Goal: Task Accomplishment & Management: Complete application form

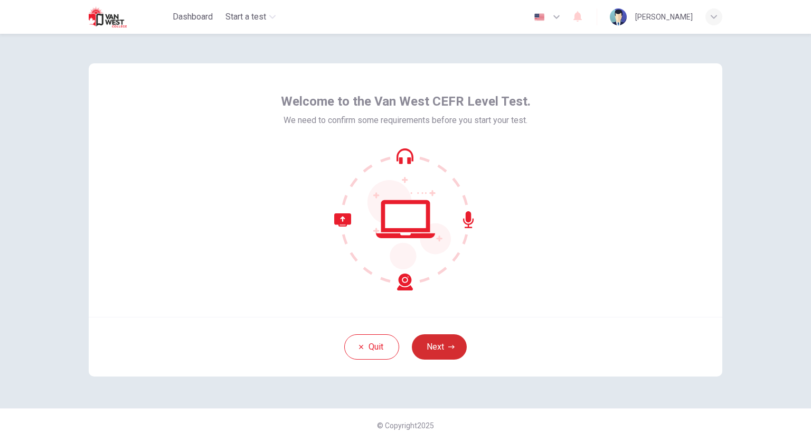
click at [451, 340] on button "Next" at bounding box center [439, 346] width 55 height 25
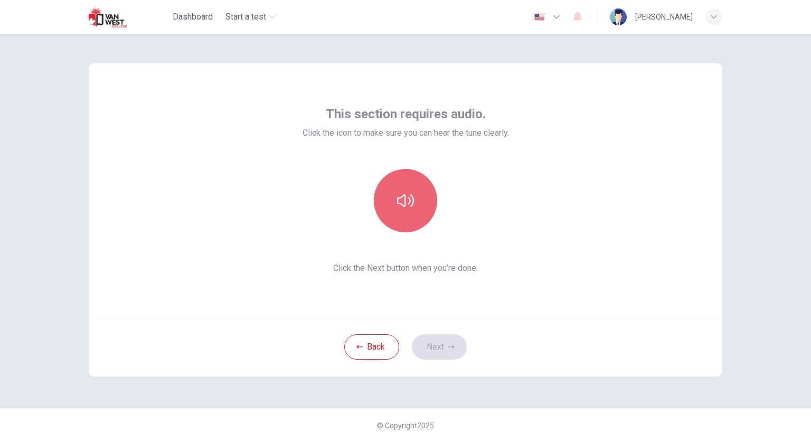
click at [405, 209] on icon "button" at bounding box center [405, 200] width 17 height 17
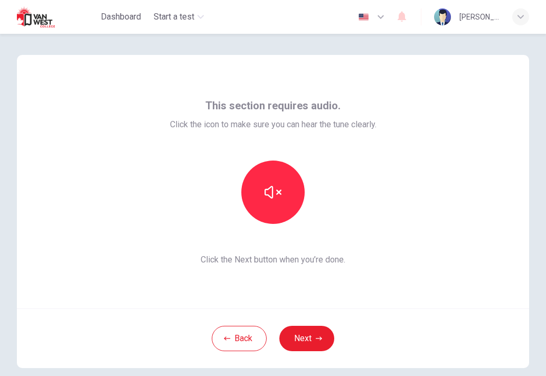
click at [291, 56] on div "This section requires audio. Click the icon to make sure you can hear the tune …" at bounding box center [273, 182] width 512 height 254
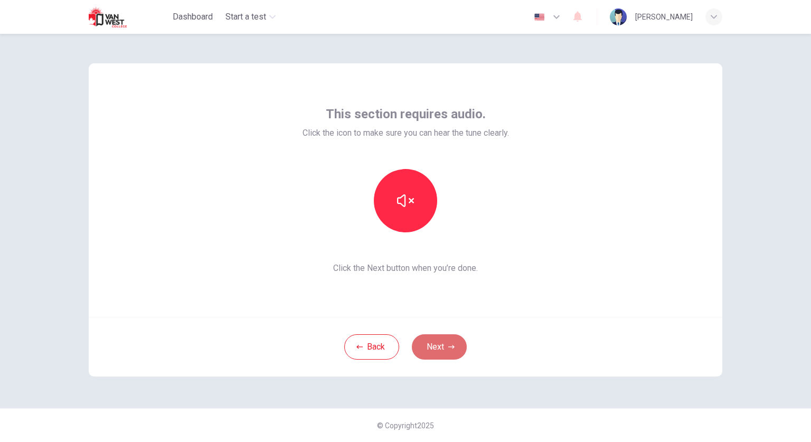
click at [449, 343] on button "Next" at bounding box center [439, 346] width 55 height 25
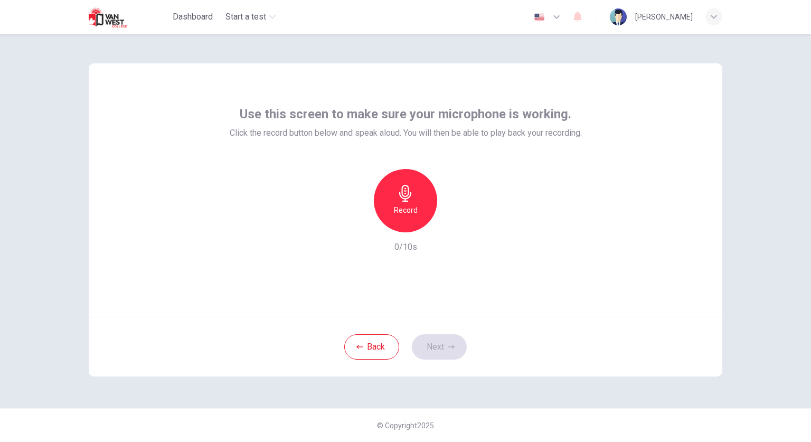
click at [414, 201] on div "Record" at bounding box center [405, 200] width 63 height 63
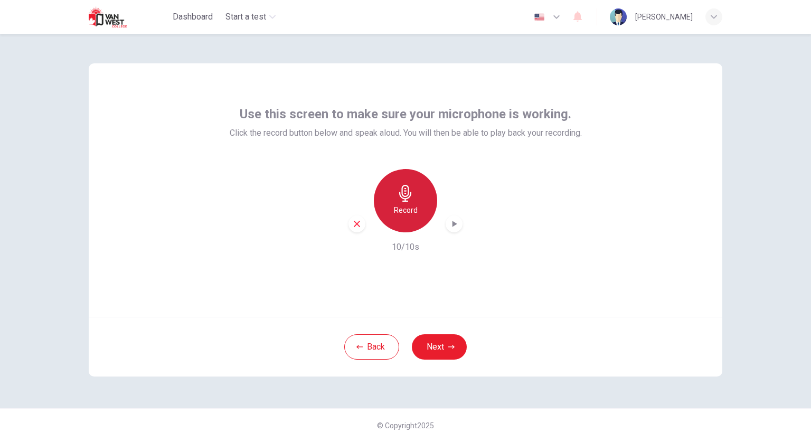
click at [414, 201] on div "Record" at bounding box center [405, 200] width 63 height 63
click at [414, 201] on div "Stop" at bounding box center [405, 200] width 63 height 63
click at [354, 229] on div "button" at bounding box center [357, 224] width 17 height 17
click at [421, 192] on div "Record" at bounding box center [405, 200] width 63 height 63
click at [421, 192] on div "Stop" at bounding box center [405, 200] width 63 height 63
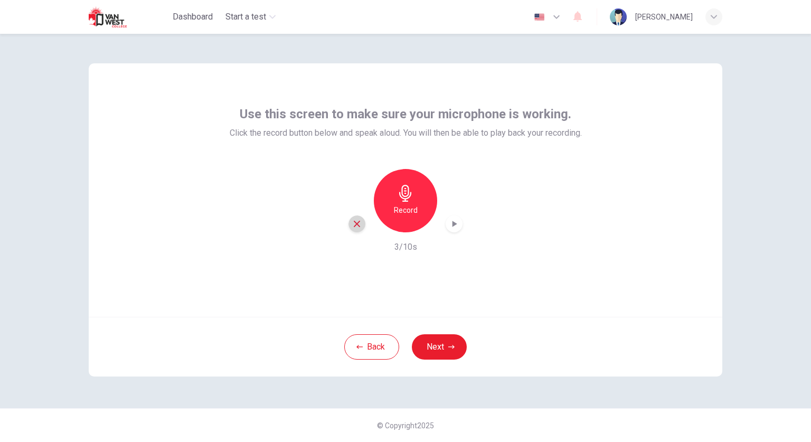
click at [357, 218] on div "button" at bounding box center [357, 224] width 17 height 17
click at [402, 196] on icon "button" at bounding box center [405, 193] width 17 height 17
click at [459, 228] on icon "button" at bounding box center [454, 224] width 11 height 11
click at [466, 183] on div "Record 10/10s" at bounding box center [406, 211] width 352 height 85
click at [451, 223] on icon "button" at bounding box center [454, 224] width 11 height 11
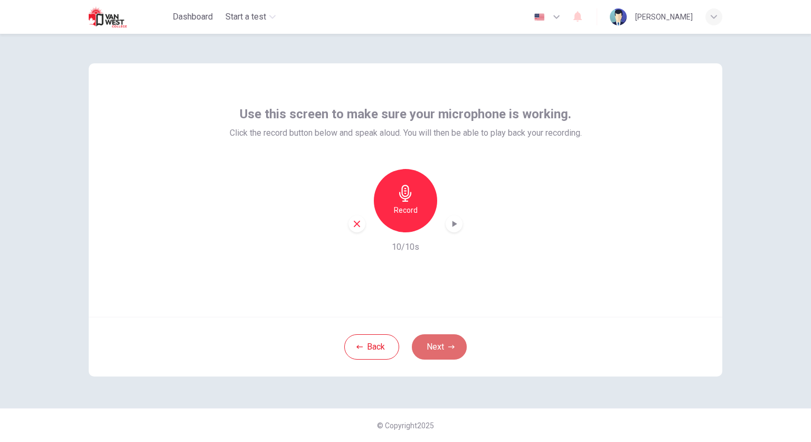
click at [449, 342] on button "Next" at bounding box center [439, 346] width 55 height 25
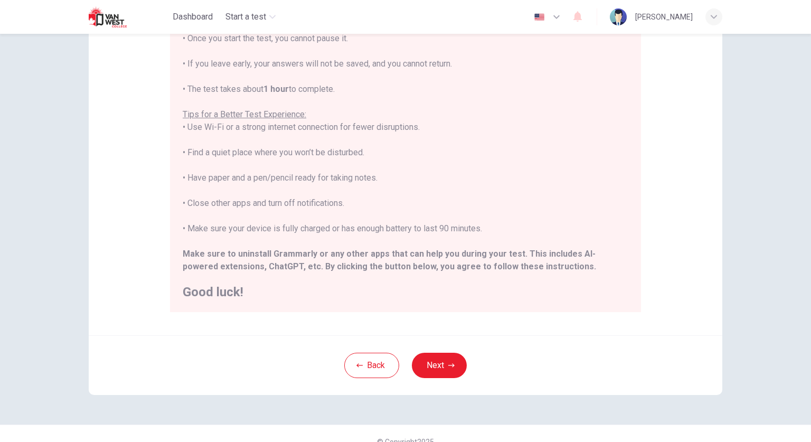
scroll to position [145, 0]
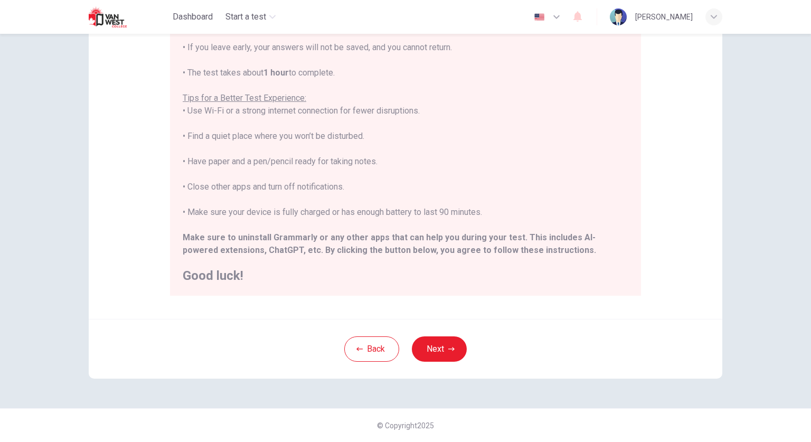
click at [774, 105] on div "Disclaimer: ****IMPORTANT: You cannot change the language during the test.**** …" at bounding box center [405, 238] width 811 height 408
click at [441, 357] on button "Next" at bounding box center [439, 348] width 55 height 25
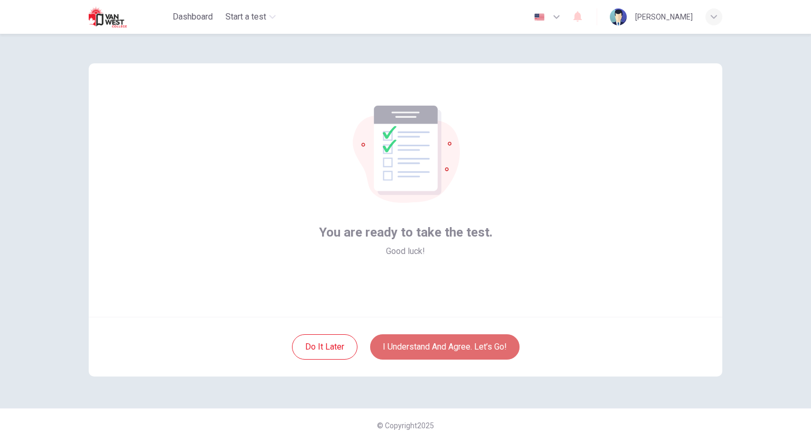
click at [453, 340] on button "I understand and agree. Let’s go!" at bounding box center [444, 346] width 149 height 25
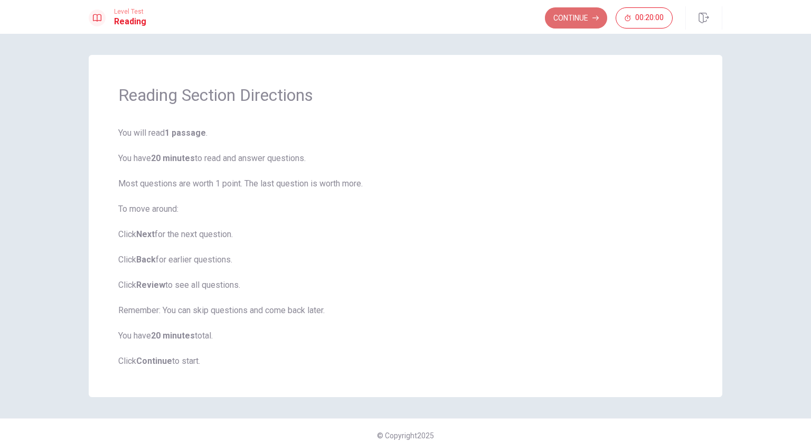
click at [583, 11] on button "Continue" at bounding box center [576, 17] width 62 height 21
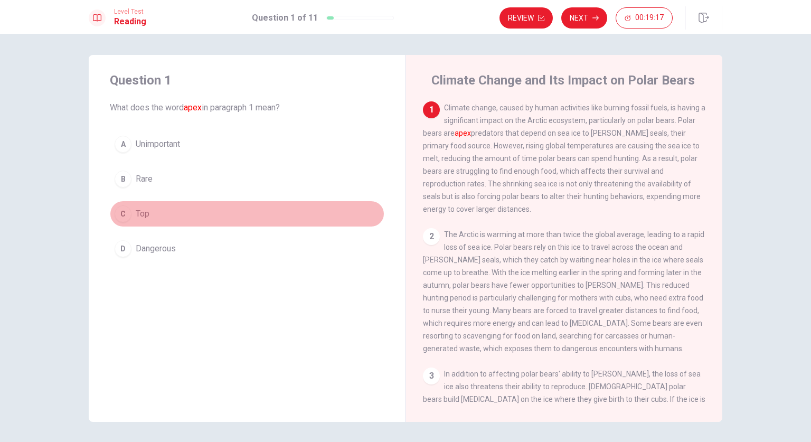
click at [120, 212] on div "C" at bounding box center [123, 213] width 17 height 17
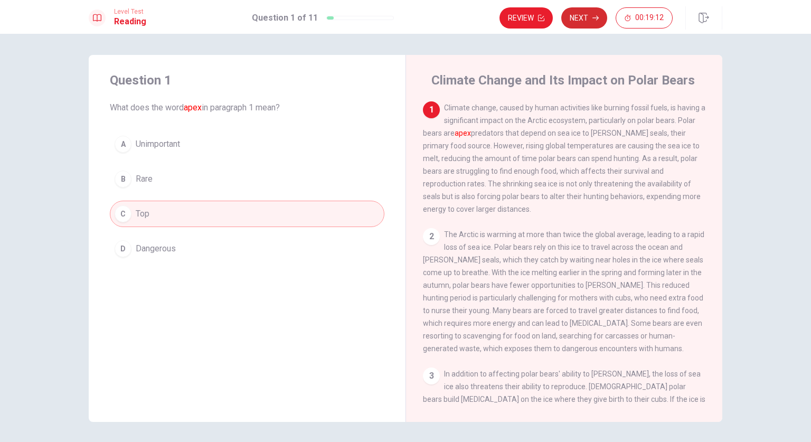
click at [597, 16] on icon "button" at bounding box center [596, 18] width 6 height 5
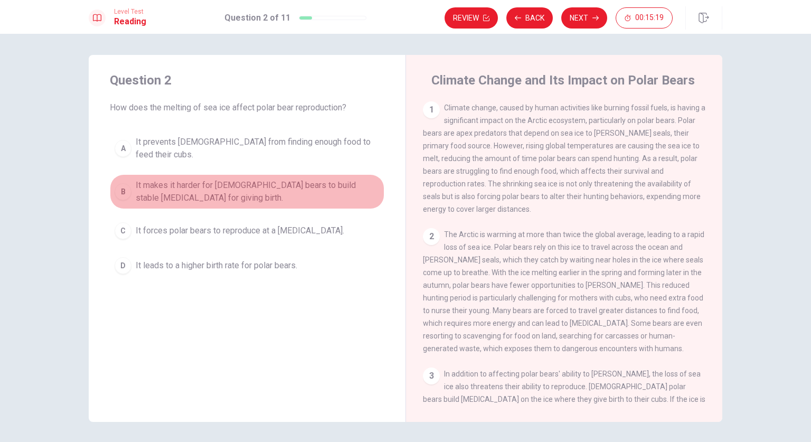
click at [123, 185] on div "B" at bounding box center [123, 191] width 17 height 17
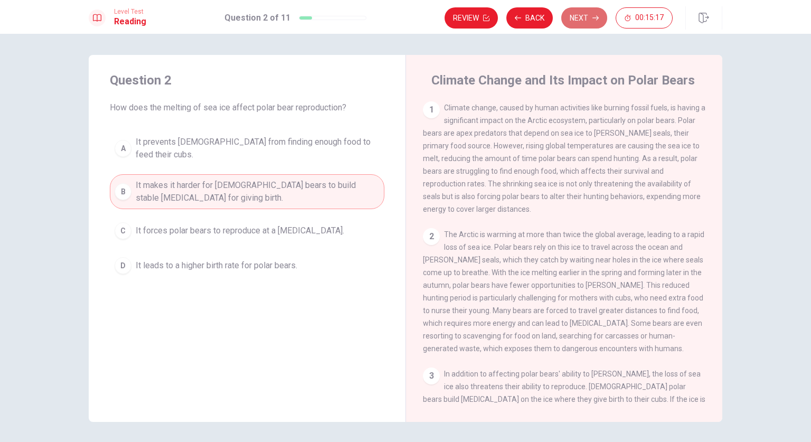
click at [596, 10] on button "Next" at bounding box center [584, 17] width 46 height 21
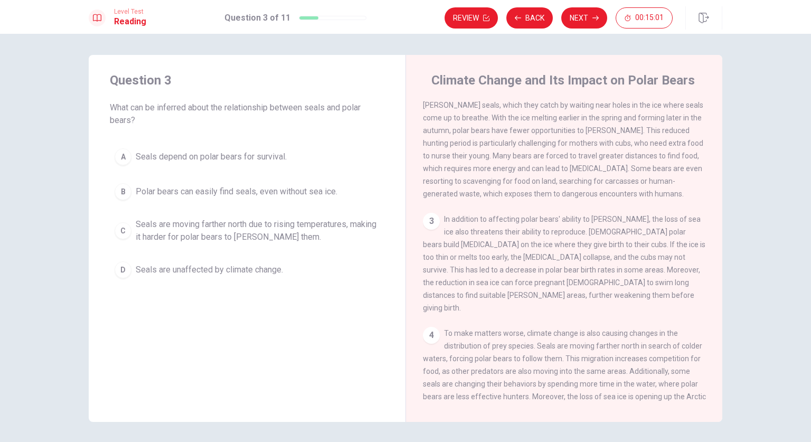
scroll to position [152, 0]
click at [537, 16] on button "Back" at bounding box center [530, 17] width 46 height 21
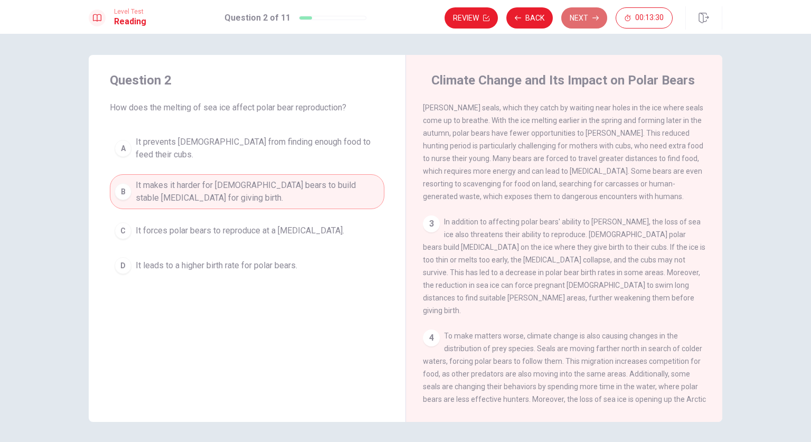
click at [586, 10] on button "Next" at bounding box center [584, 17] width 46 height 21
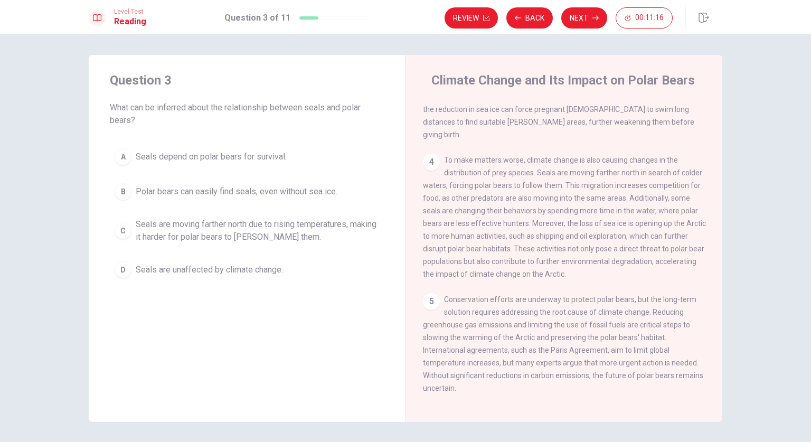
scroll to position [341, 0]
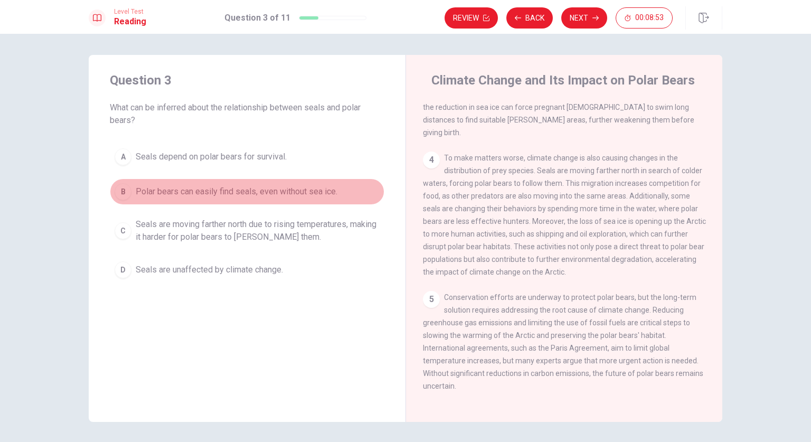
click at [320, 192] on span "Polar bears can easily find seals, even without sea ice." at bounding box center [237, 191] width 202 height 13
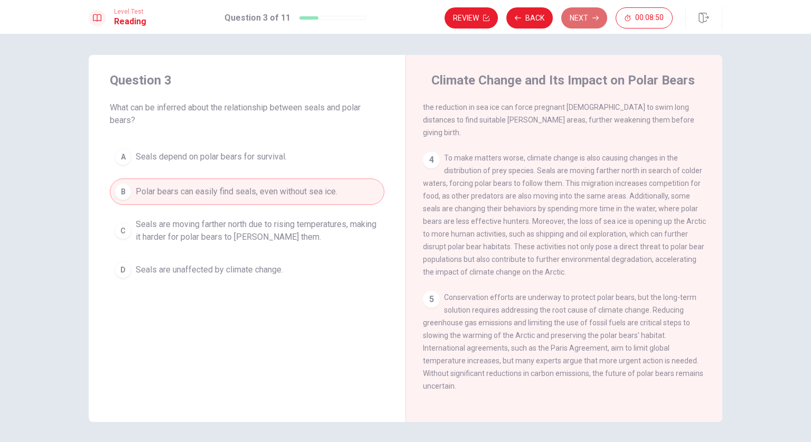
click at [580, 19] on button "Next" at bounding box center [584, 17] width 46 height 21
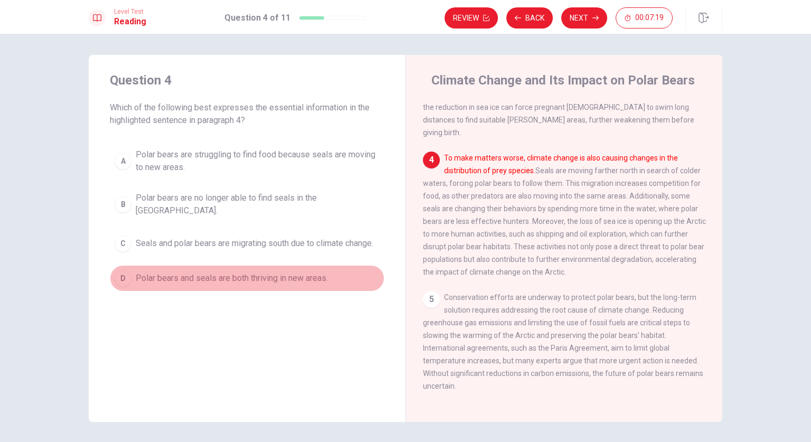
click at [320, 273] on span "Polar bears and seals are both thriving in new areas." at bounding box center [232, 278] width 192 height 13
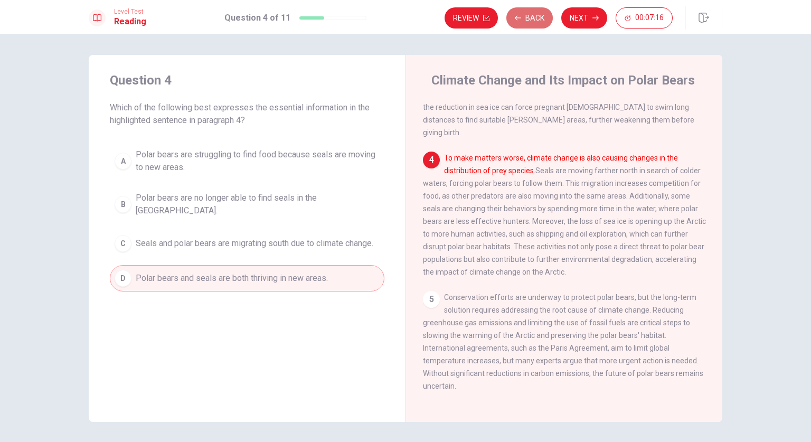
click at [533, 22] on button "Back" at bounding box center [530, 17] width 46 height 21
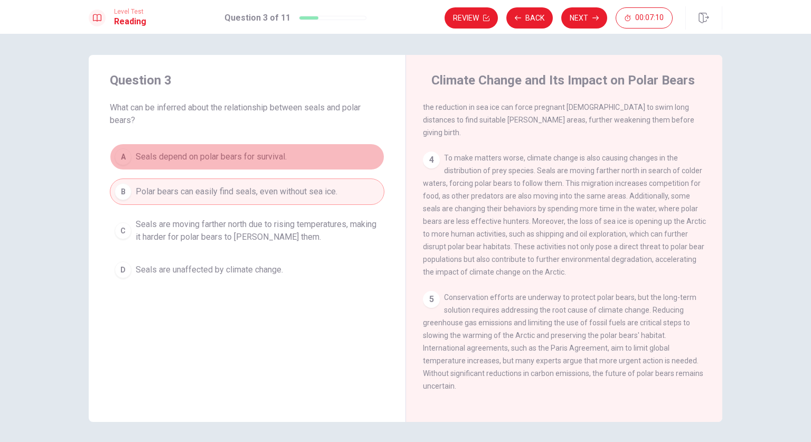
click at [317, 156] on button "A Seals depend on polar bears for survival." at bounding box center [247, 157] width 275 height 26
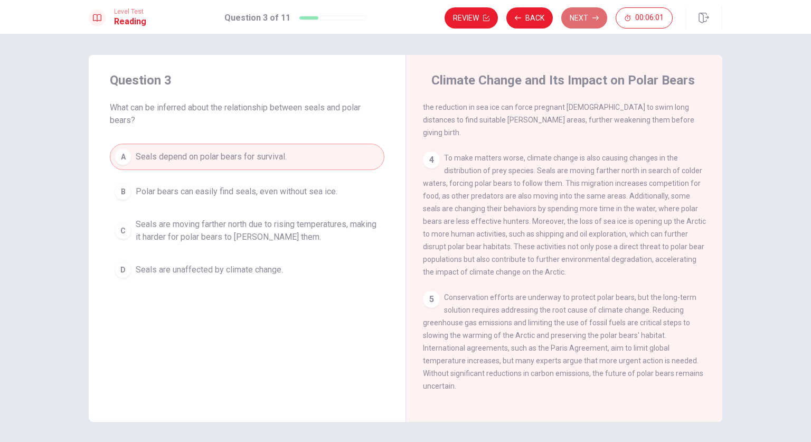
click at [589, 18] on button "Next" at bounding box center [584, 17] width 46 height 21
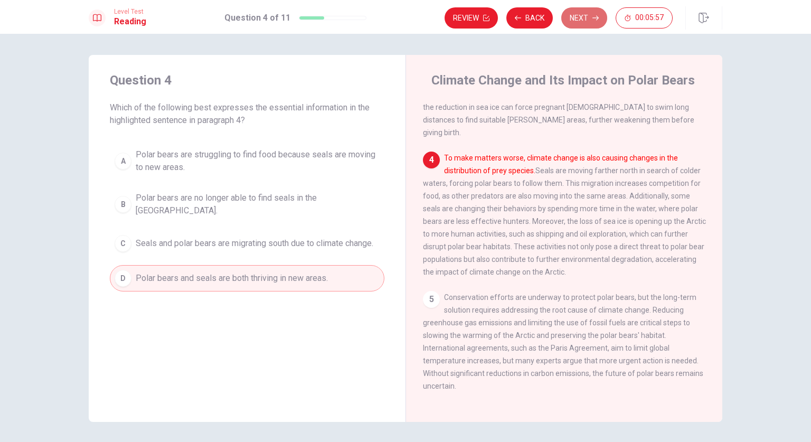
click at [589, 18] on button "Next" at bounding box center [584, 17] width 46 height 21
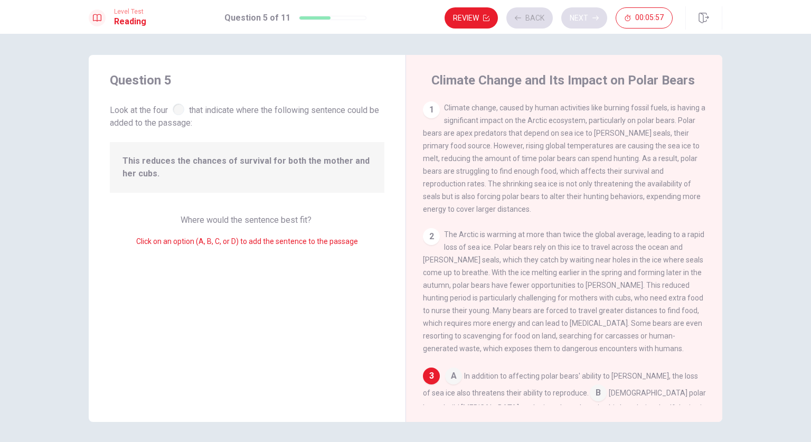
scroll to position [184, 0]
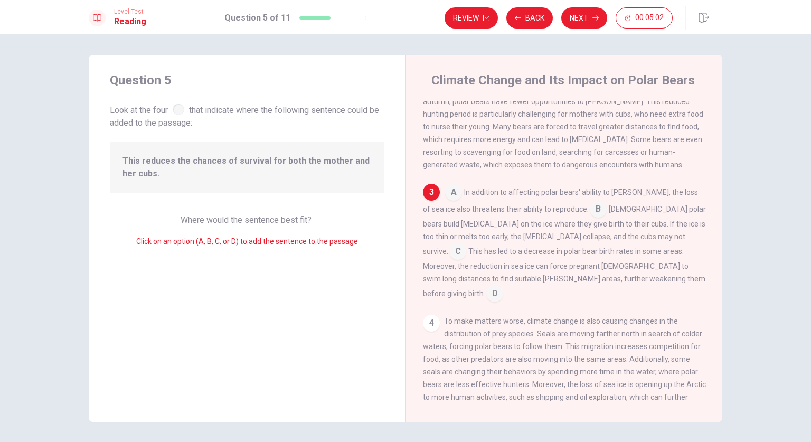
click at [590, 218] on input at bounding box center [598, 210] width 17 height 17
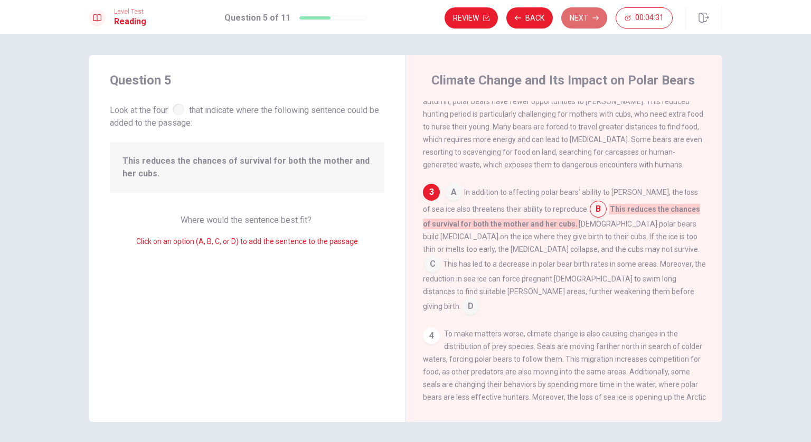
click at [583, 14] on button "Next" at bounding box center [584, 17] width 46 height 21
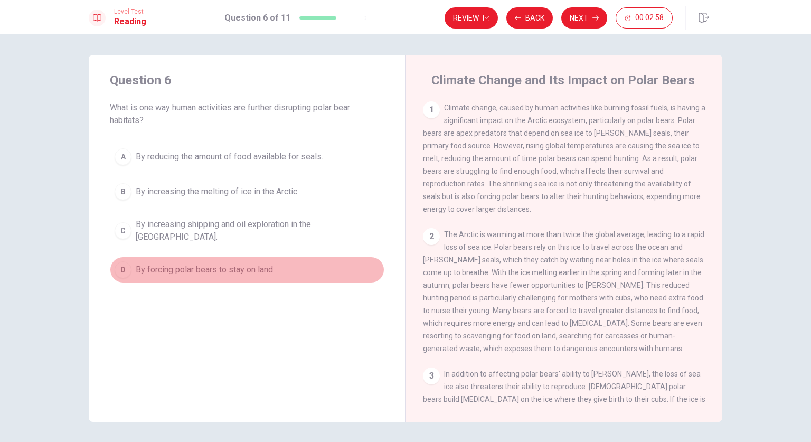
click at [121, 261] on div "D" at bounding box center [123, 269] width 17 height 17
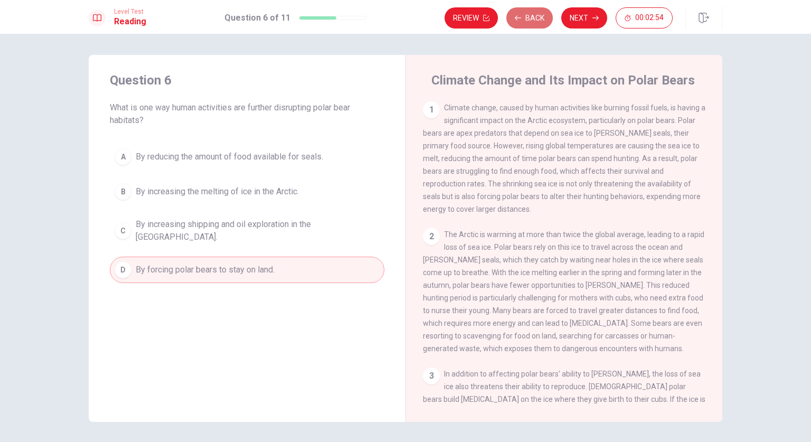
click at [539, 15] on button "Back" at bounding box center [530, 17] width 46 height 21
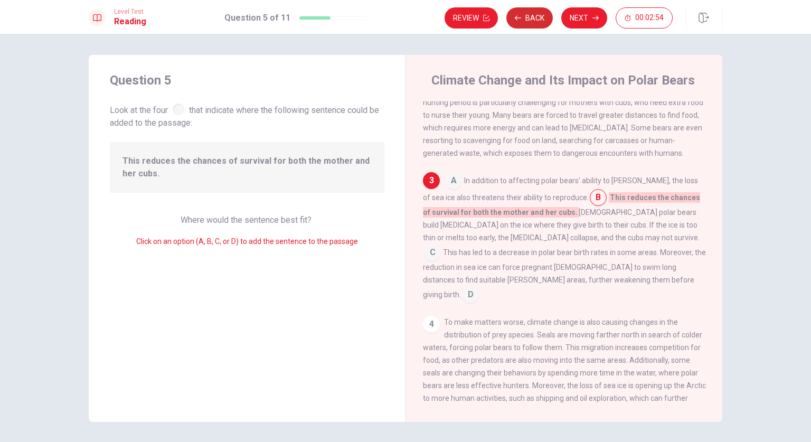
scroll to position [196, 0]
click at [539, 15] on button "Back" at bounding box center [530, 17] width 46 height 21
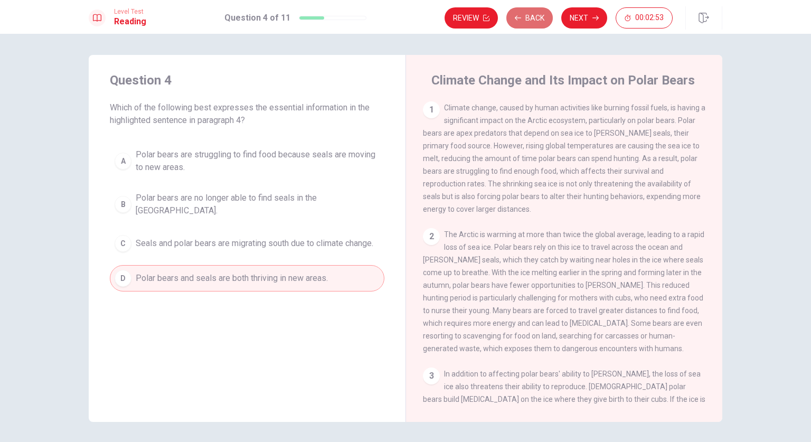
click at [539, 15] on button "Back" at bounding box center [530, 17] width 46 height 21
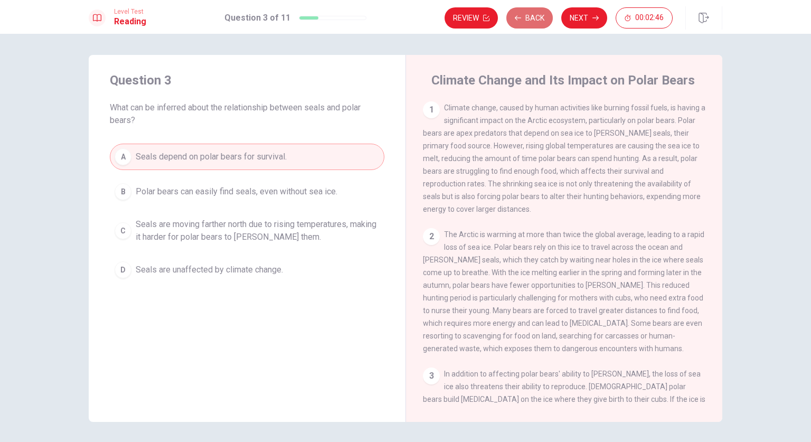
click at [539, 15] on button "Back" at bounding box center [530, 17] width 46 height 21
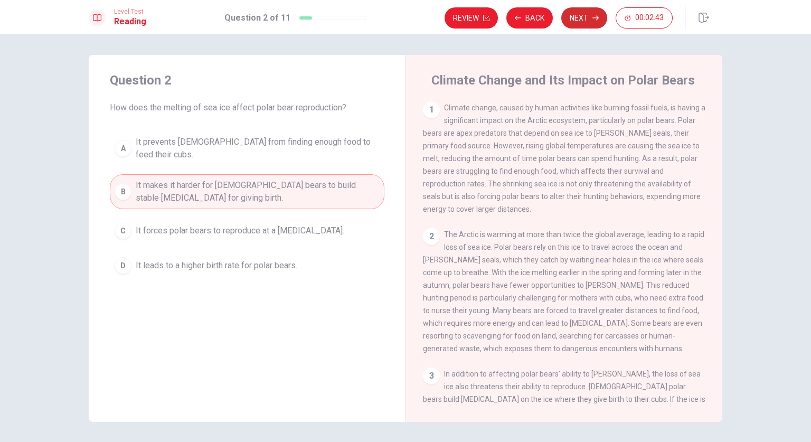
click at [580, 19] on button "Next" at bounding box center [584, 17] width 46 height 21
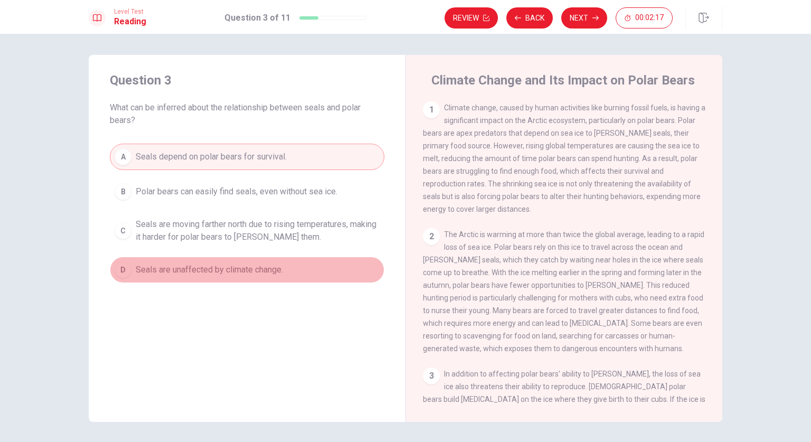
click at [222, 271] on span "Seals are unaffected by climate change." at bounding box center [209, 270] width 147 height 13
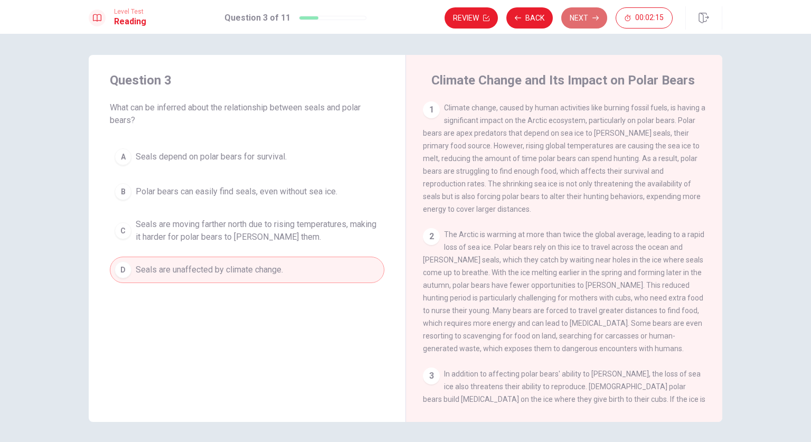
click at [584, 16] on button "Next" at bounding box center [584, 17] width 46 height 21
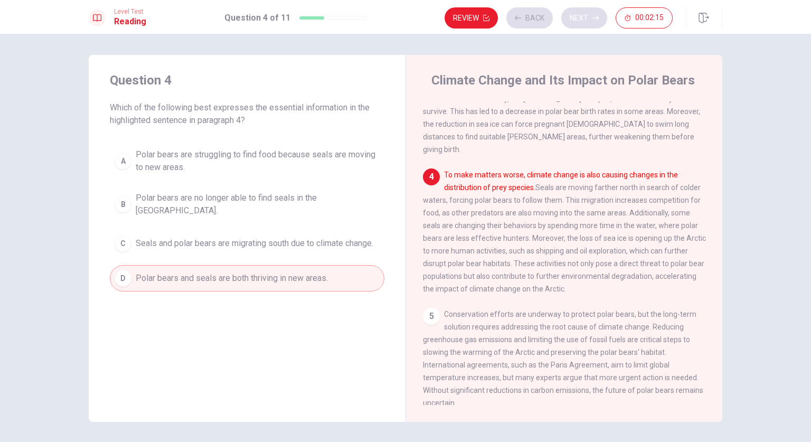
click at [584, 16] on div "Review Back Next 00:02:15" at bounding box center [559, 17] width 228 height 21
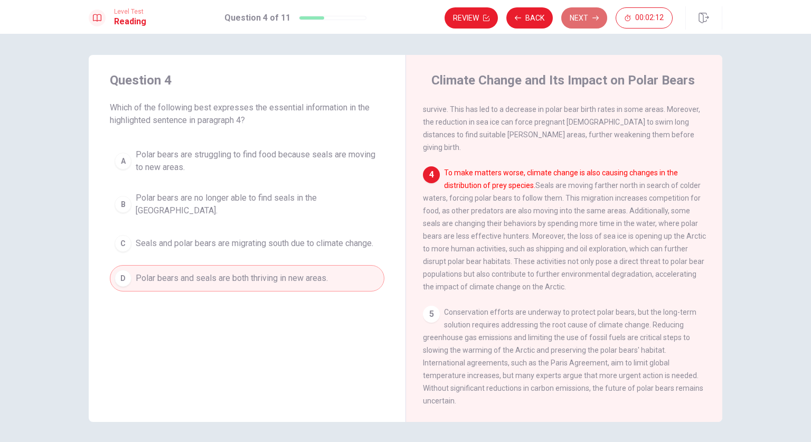
click at [584, 16] on button "Next" at bounding box center [584, 17] width 46 height 21
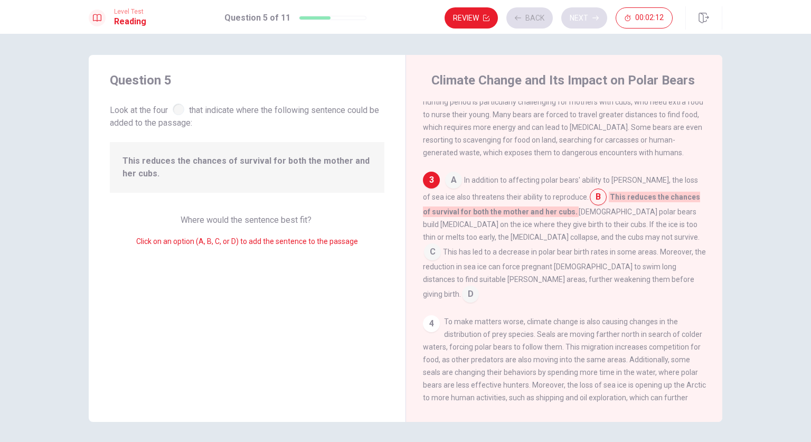
scroll to position [196, 0]
click at [584, 16] on button "Next" at bounding box center [584, 17] width 46 height 21
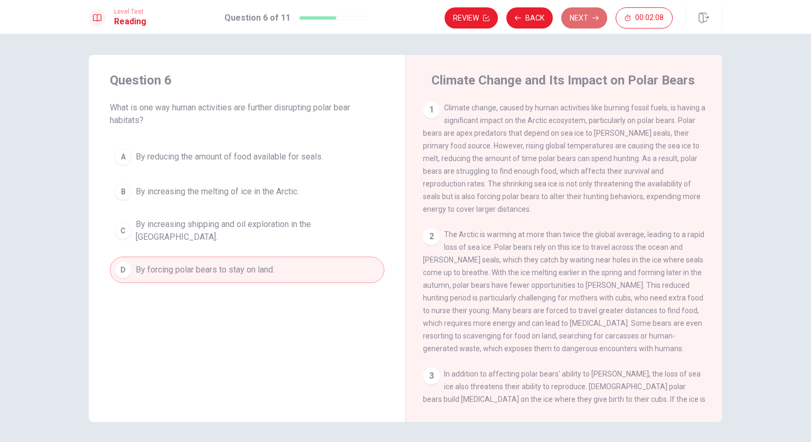
click at [584, 16] on button "Next" at bounding box center [584, 17] width 46 height 21
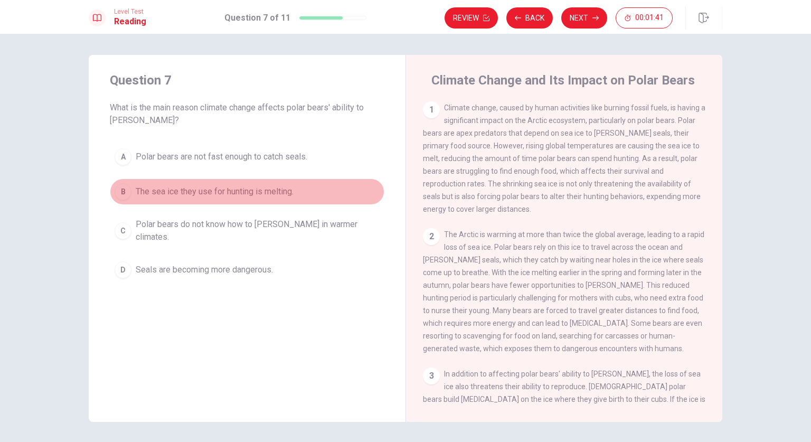
click at [276, 190] on span "The sea ice they use for hunting is melting." at bounding box center [215, 191] width 158 height 13
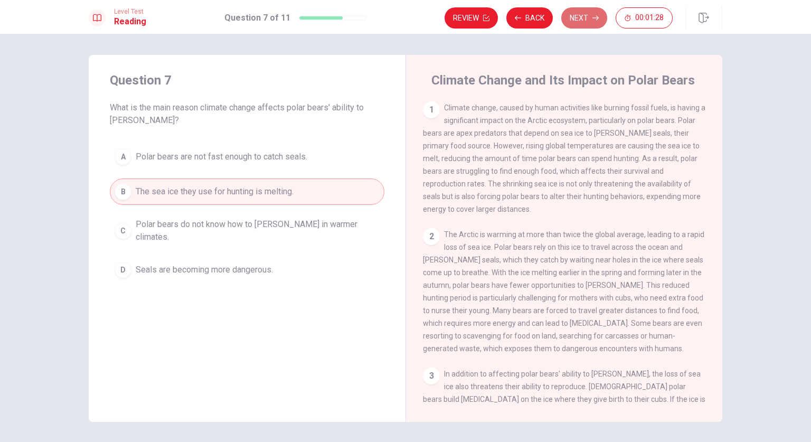
click at [595, 18] on icon "button" at bounding box center [596, 18] width 6 height 6
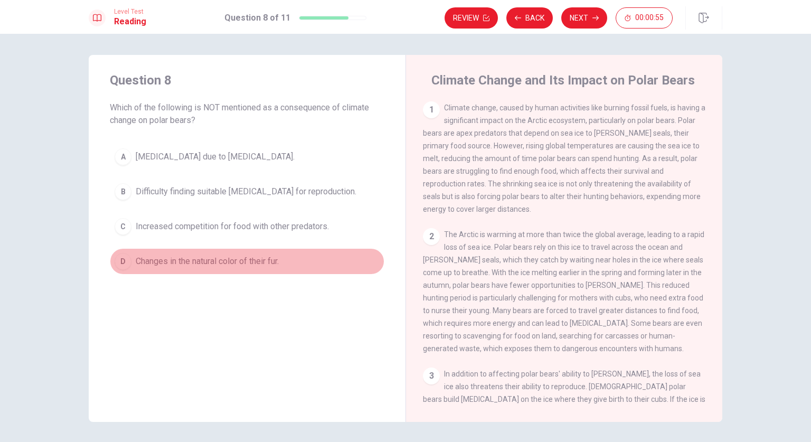
click at [248, 266] on span "Changes in the natural color of their fur." at bounding box center [207, 261] width 143 height 13
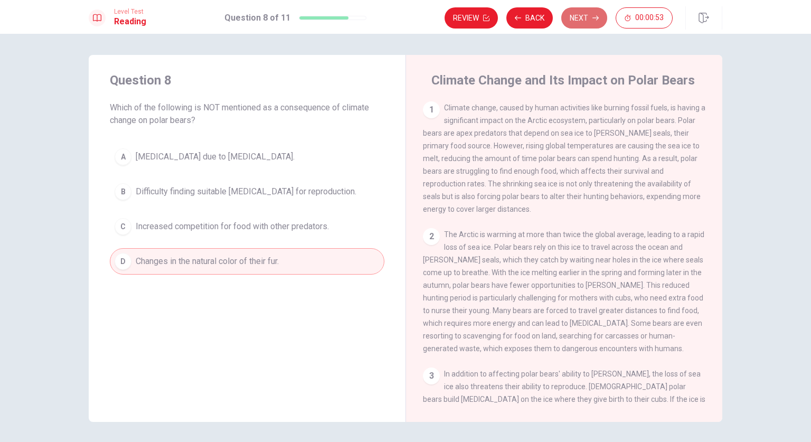
click at [589, 18] on button "Next" at bounding box center [584, 17] width 46 height 21
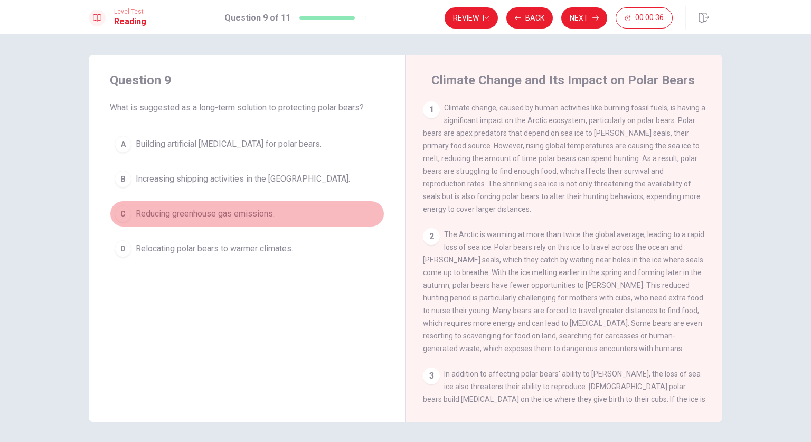
click at [240, 211] on span "Reducing greenhouse gas emissions." at bounding box center [205, 214] width 139 height 13
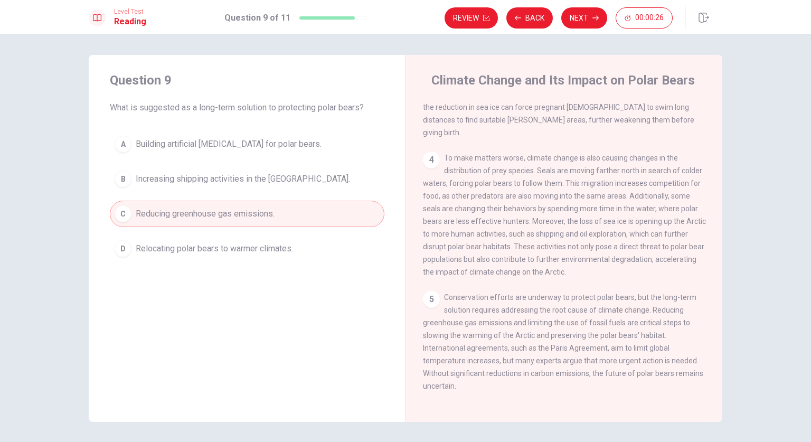
scroll to position [341, 0]
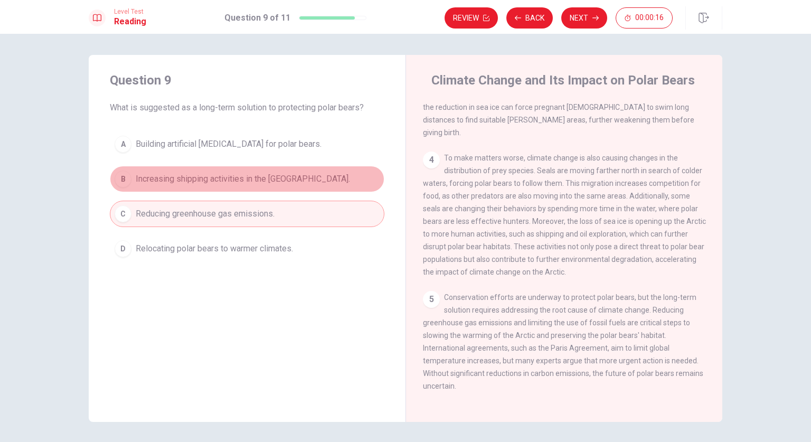
click at [283, 175] on span "Increasing shipping activities in the Arctic." at bounding box center [243, 179] width 214 height 13
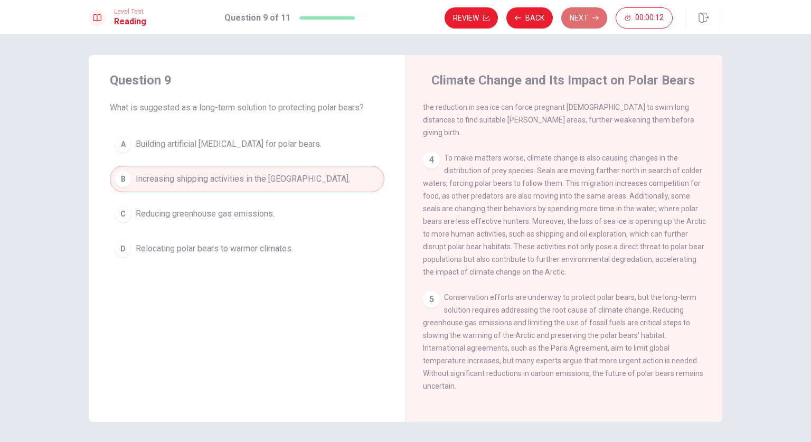
click at [578, 14] on button "Next" at bounding box center [584, 17] width 46 height 21
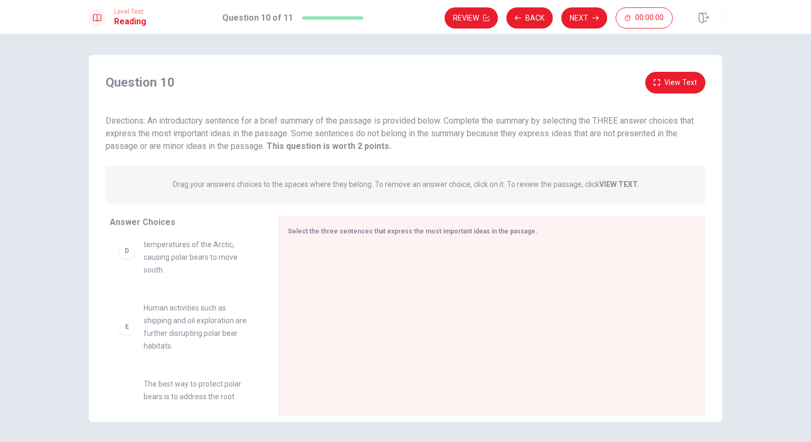
scroll to position [239, 0]
click at [170, 323] on div "Level Test Reading Question 10 of 11 Review Back Next 00:00:00 Question 10 of 1…" at bounding box center [405, 221] width 811 height 442
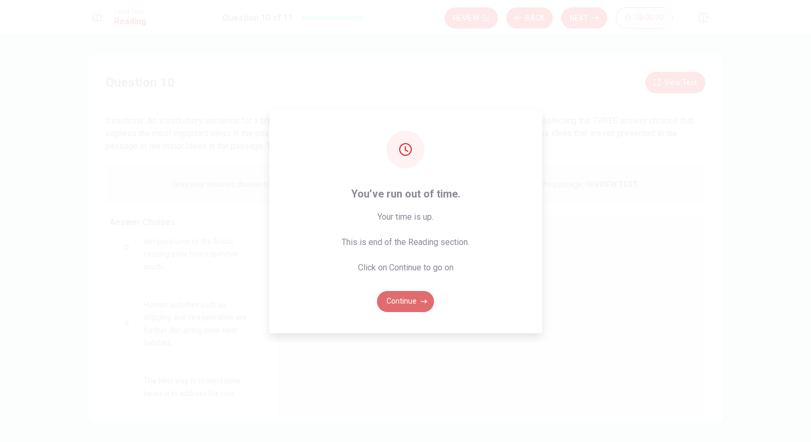
click at [423, 300] on icon "button" at bounding box center [424, 301] width 6 height 6
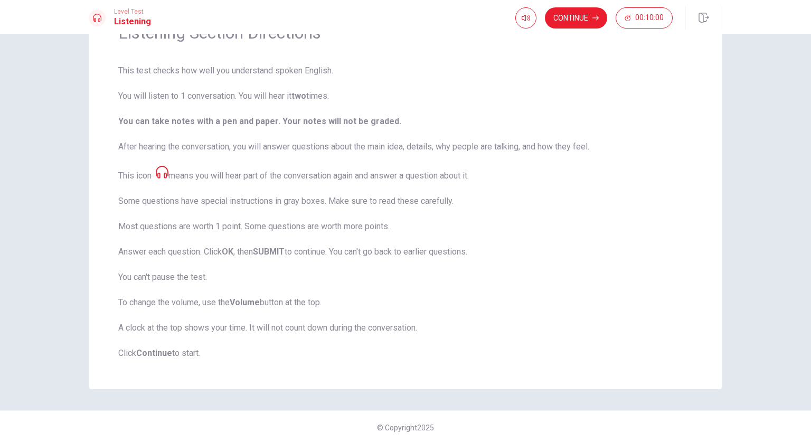
scroll to position [64, 0]
click at [588, 16] on button "Continue" at bounding box center [576, 17] width 62 height 21
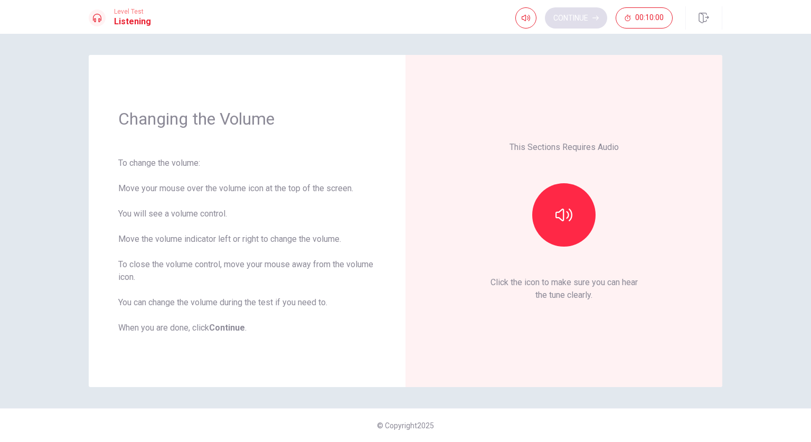
scroll to position [0, 0]
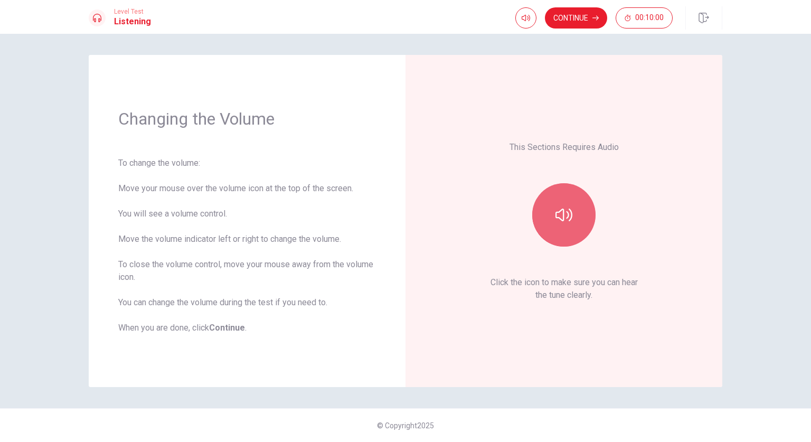
click at [556, 208] on icon "button" at bounding box center [564, 215] width 17 height 17
click at [578, 22] on button "Continue" at bounding box center [576, 17] width 62 height 21
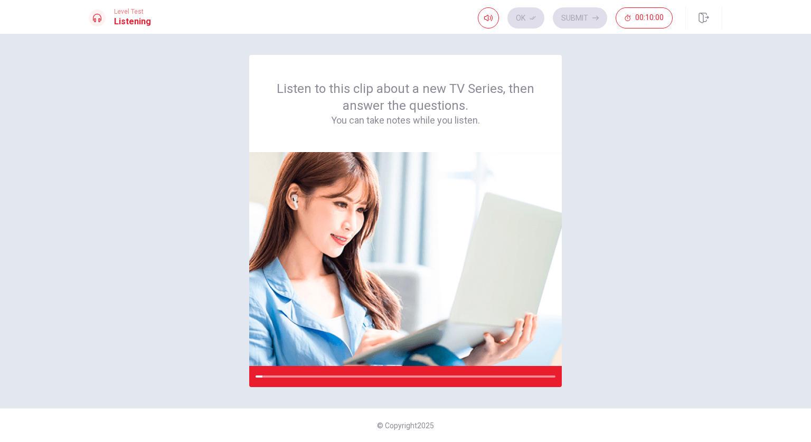
click at [701, 338] on div "Listen to this clip about a new TV Series, then answer the questions. You can t…" at bounding box center [406, 221] width 634 height 332
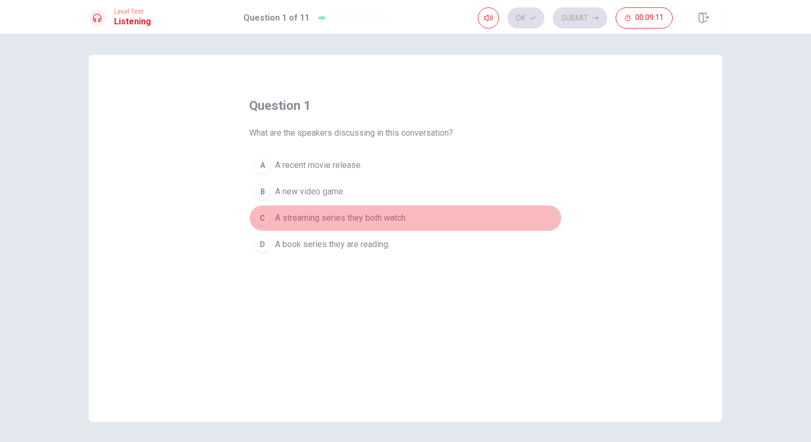
click at [323, 212] on span "A streaming series they both watch." at bounding box center [341, 218] width 132 height 13
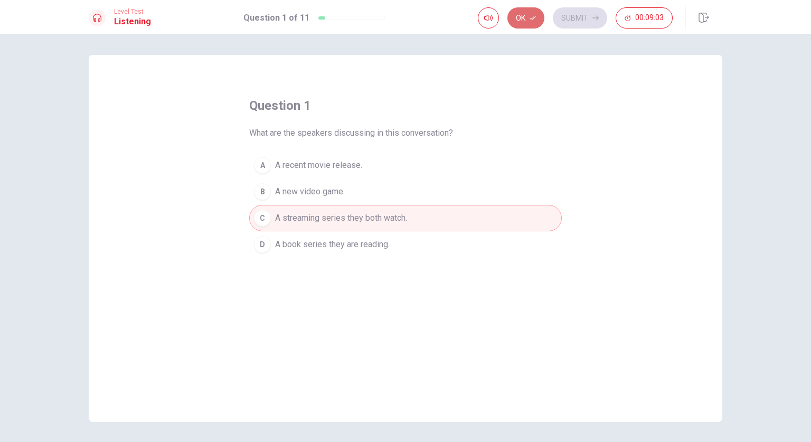
click at [523, 15] on button "Ok" at bounding box center [526, 17] width 37 height 21
click at [522, 20] on div "Ok Submit 00:09:00" at bounding box center [575, 17] width 195 height 21
click at [577, 12] on button "Submit" at bounding box center [580, 17] width 54 height 21
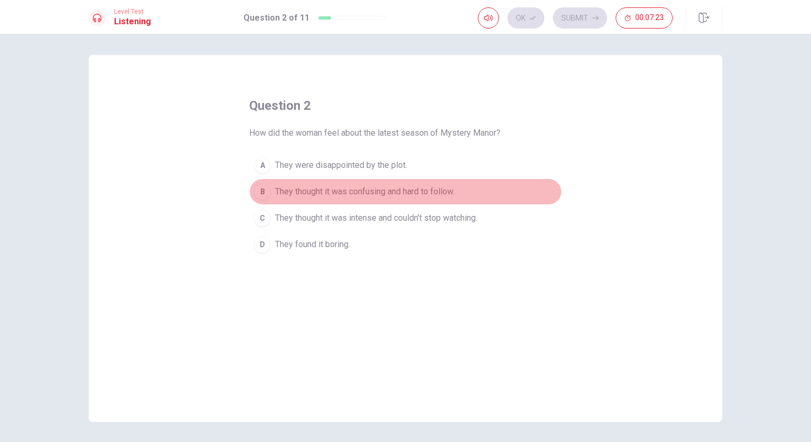
click at [350, 190] on span "They thought it was confusing and hard to follow." at bounding box center [365, 191] width 180 height 13
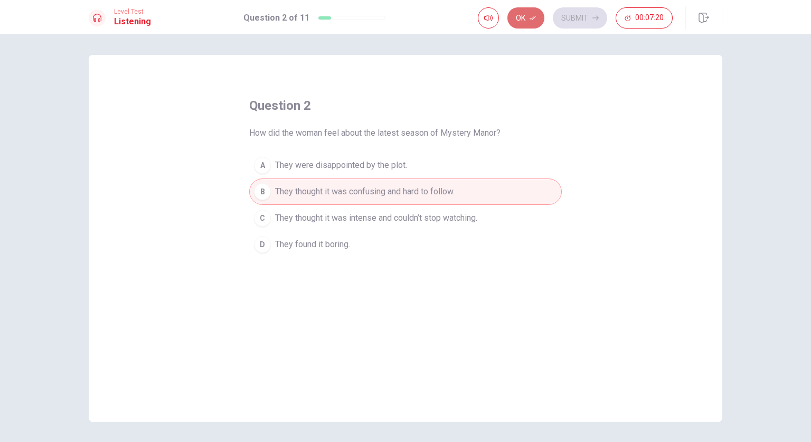
click at [526, 26] on button "Ok" at bounding box center [526, 17] width 37 height 21
click at [565, 17] on button "Submit" at bounding box center [580, 17] width 54 height 21
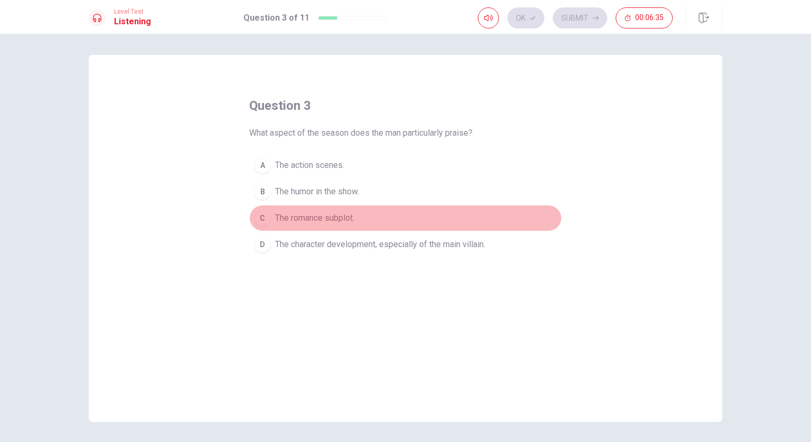
click at [263, 222] on div "C" at bounding box center [262, 218] width 17 height 17
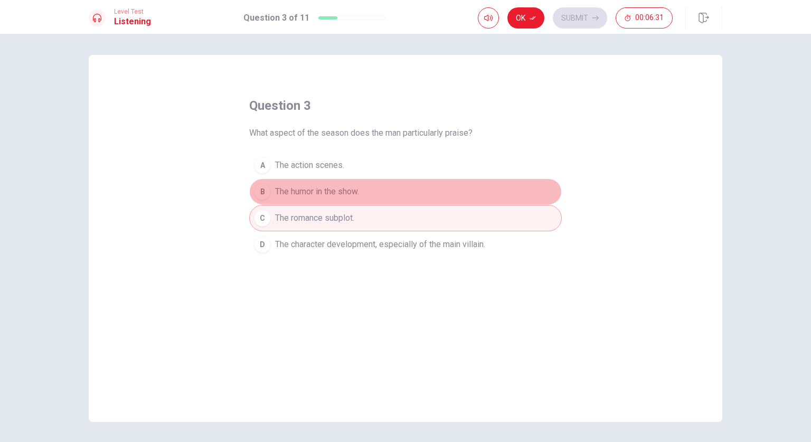
click at [276, 200] on button "B The humor in the show." at bounding box center [405, 192] width 313 height 26
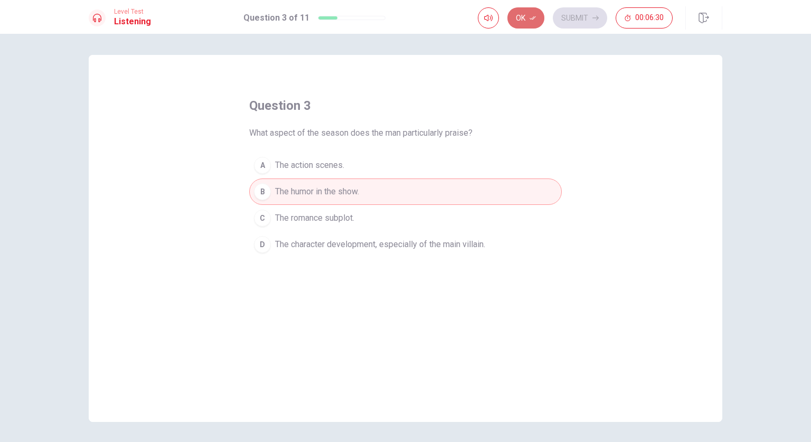
click at [520, 18] on button "Ok" at bounding box center [526, 17] width 37 height 21
click at [587, 16] on button "Submit" at bounding box center [580, 17] width 54 height 21
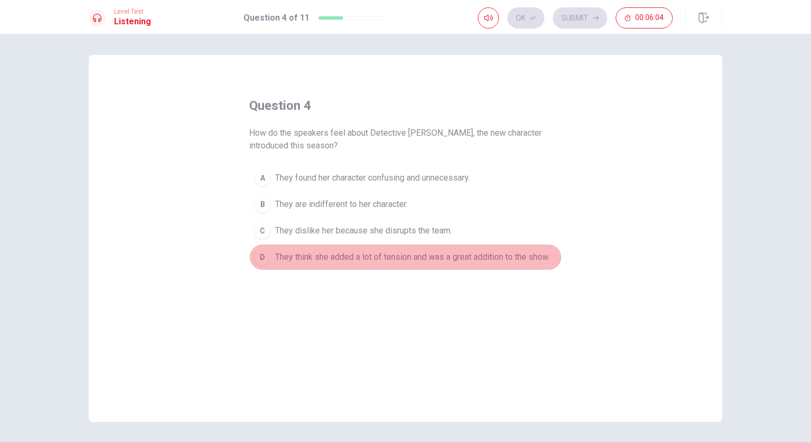
click at [444, 261] on span "They think she added a lot of tension and was a great addition to the show." at bounding box center [412, 257] width 275 height 13
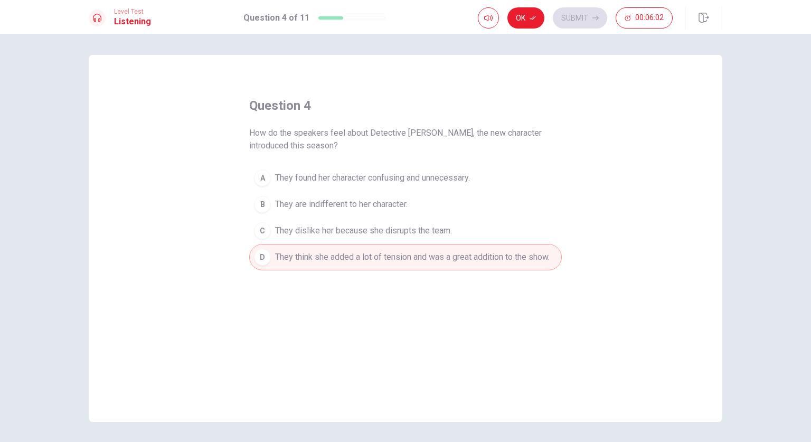
drag, startPoint x: 537, startPoint y: 10, endPoint x: 533, endPoint y: 20, distance: 10.9
click at [533, 20] on button "Ok" at bounding box center [526, 17] width 37 height 21
click at [533, 20] on div "Ok Submit 00:06:01" at bounding box center [575, 17] width 195 height 21
click at [567, 16] on button "Submit" at bounding box center [580, 17] width 54 height 21
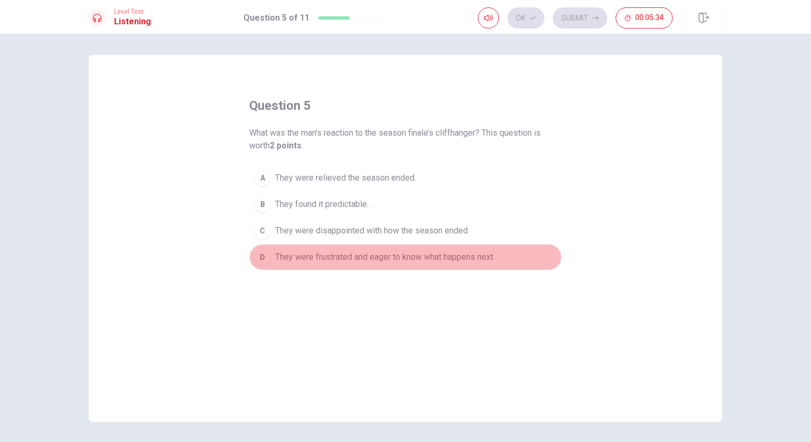
click at [419, 251] on span "They were frustrated and eager to know what happens next." at bounding box center [385, 257] width 220 height 13
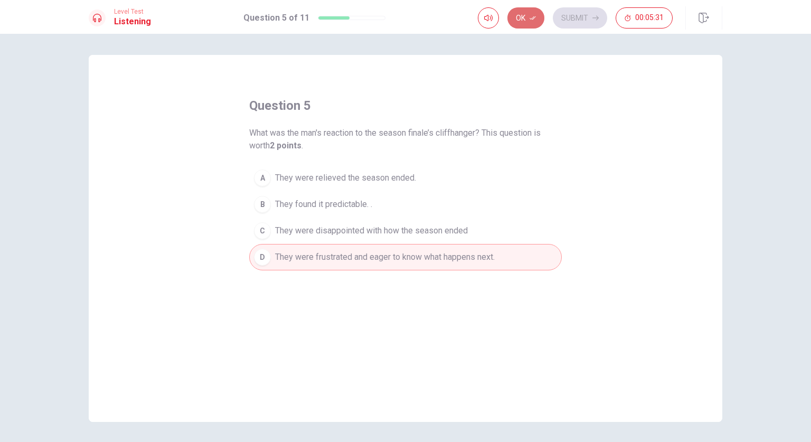
click at [538, 21] on button "Ok" at bounding box center [526, 17] width 37 height 21
click at [567, 18] on button "Submit" at bounding box center [580, 17] width 54 height 21
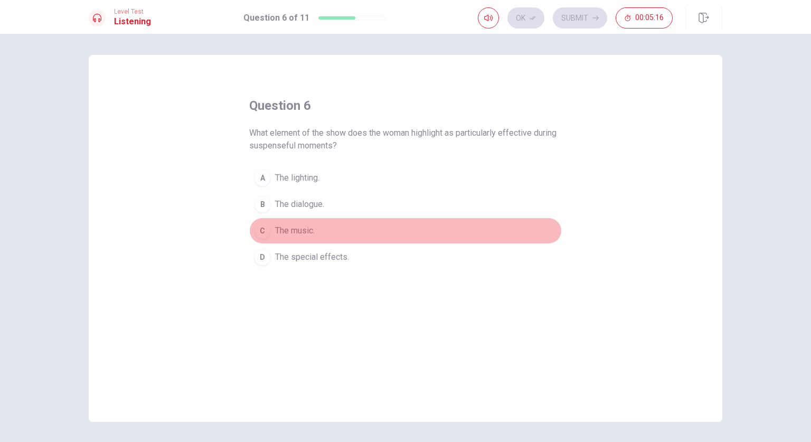
click at [257, 233] on div "C" at bounding box center [262, 230] width 17 height 17
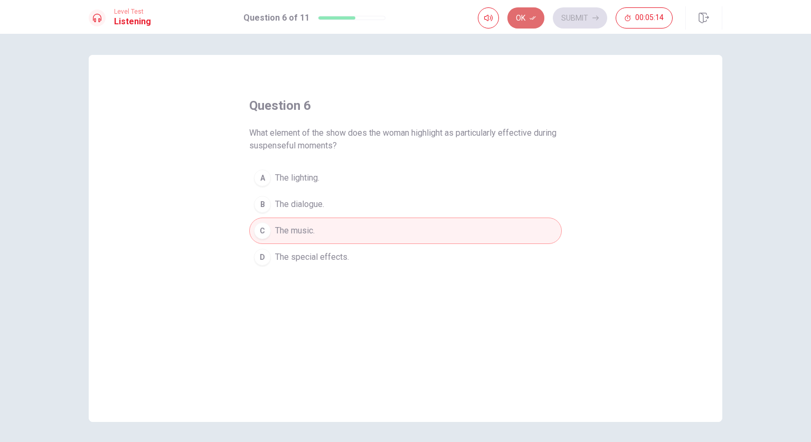
click at [527, 23] on button "Ok" at bounding box center [526, 17] width 37 height 21
click at [578, 22] on button "Submit" at bounding box center [580, 17] width 54 height 21
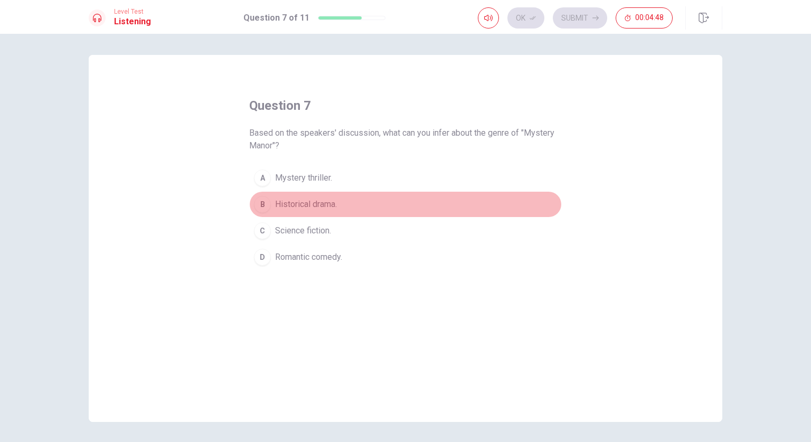
click at [334, 203] on span "Historical drama." at bounding box center [306, 204] width 62 height 13
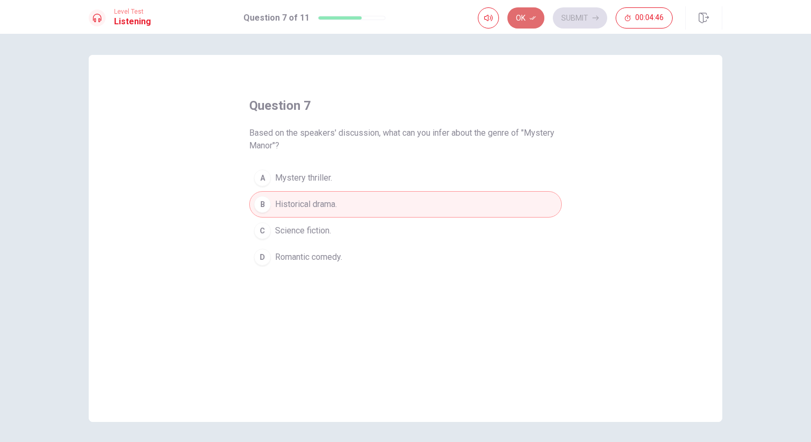
click at [533, 20] on icon "button" at bounding box center [533, 18] width 6 height 4
click at [574, 13] on button "Submit" at bounding box center [580, 17] width 54 height 21
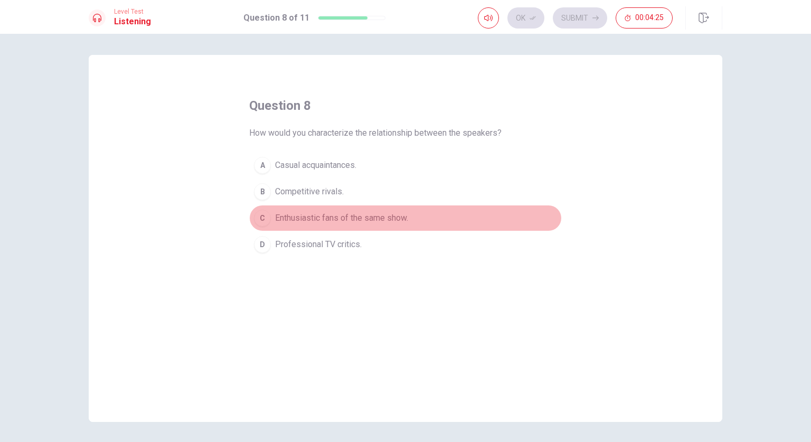
click at [373, 223] on span "Enthusiastic fans of the same show." at bounding box center [341, 218] width 133 height 13
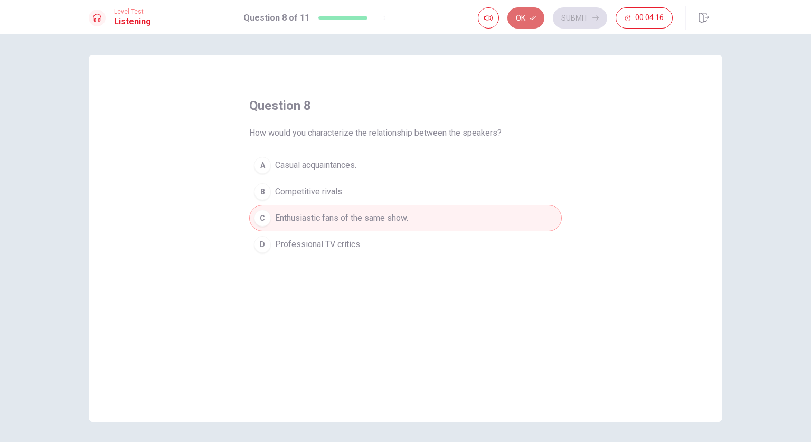
click at [525, 20] on button "Ok" at bounding box center [526, 17] width 37 height 21
click at [566, 11] on button "Submit" at bounding box center [580, 17] width 54 height 21
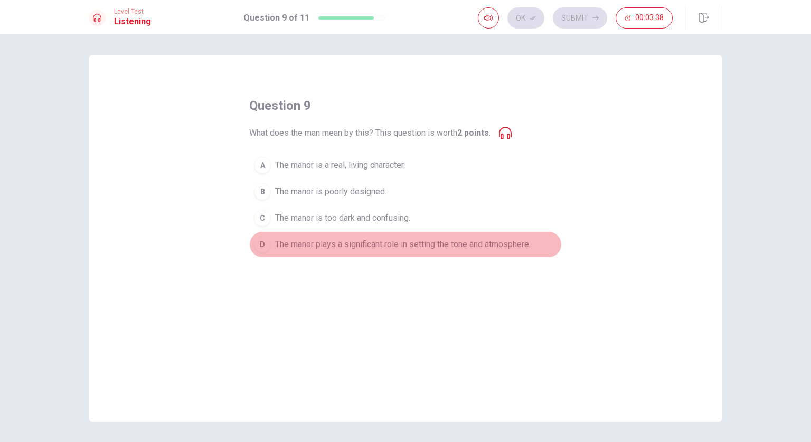
click at [434, 250] on span "The manor plays a significant role in setting the tone and atmosphere." at bounding box center [403, 244] width 256 height 13
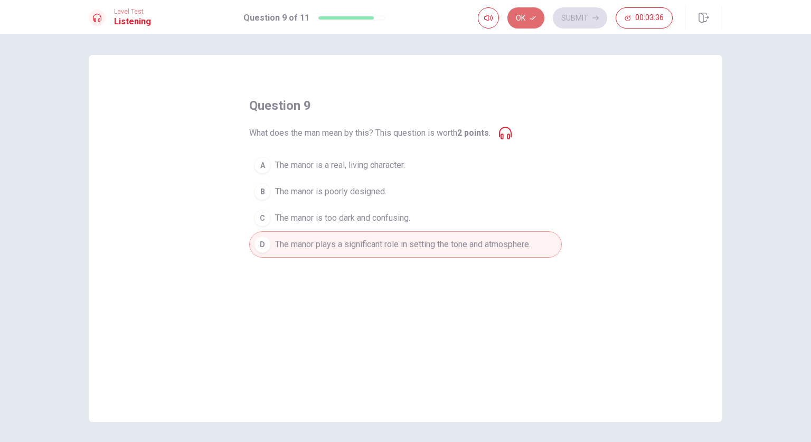
click at [531, 17] on icon "button" at bounding box center [533, 18] width 6 height 6
click at [579, 12] on button "Submit" at bounding box center [580, 17] width 54 height 21
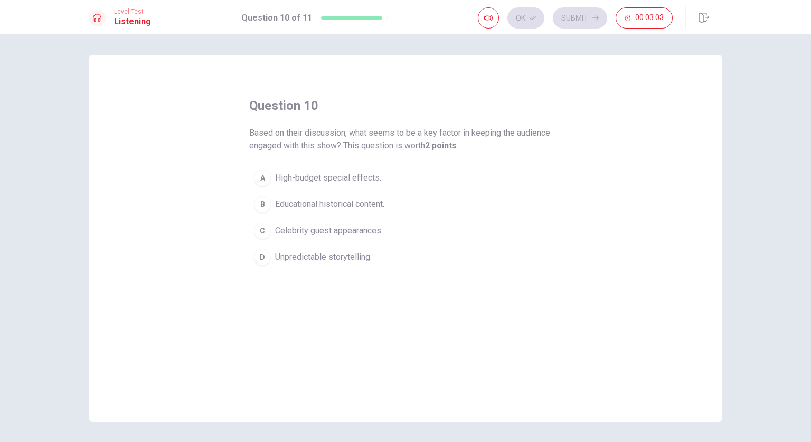
click at [360, 178] on span "High-budget special effects." at bounding box center [328, 178] width 106 height 13
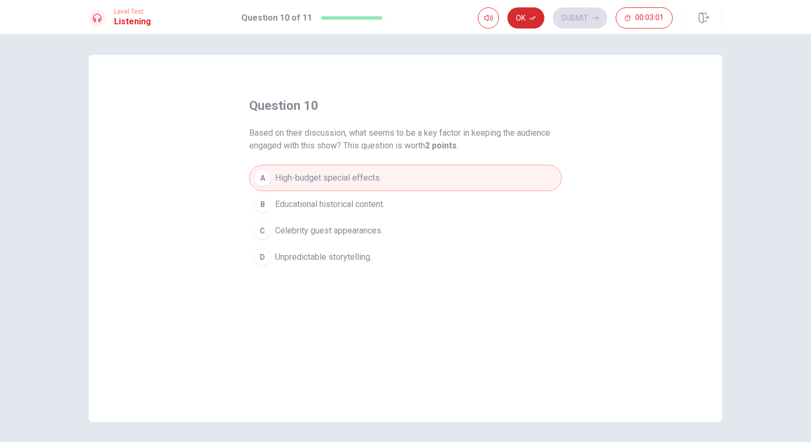
click at [526, 22] on button "Ok" at bounding box center [526, 17] width 37 height 21
click at [585, 18] on button "Submit" at bounding box center [580, 17] width 54 height 21
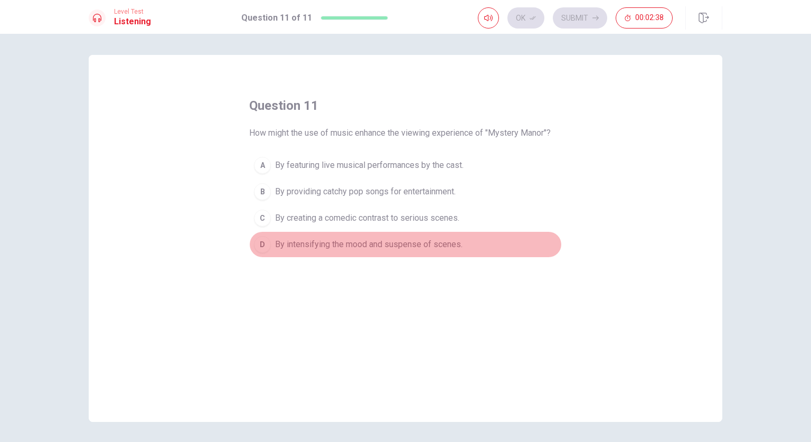
click at [443, 241] on span "By intensifying the mood and suspense of scenes." at bounding box center [369, 244] width 188 height 13
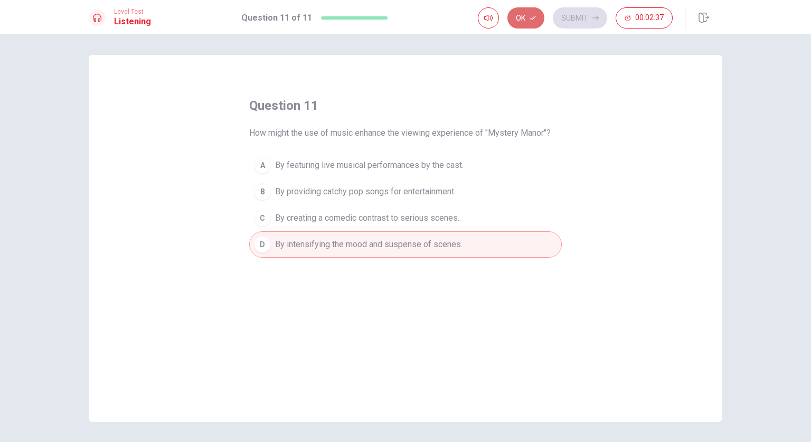
click at [527, 16] on button "Ok" at bounding box center [526, 17] width 37 height 21
click at [583, 6] on div "Ok Submit 00:02:36" at bounding box center [600, 17] width 245 height 23
click at [582, 8] on button "Submit" at bounding box center [580, 17] width 54 height 21
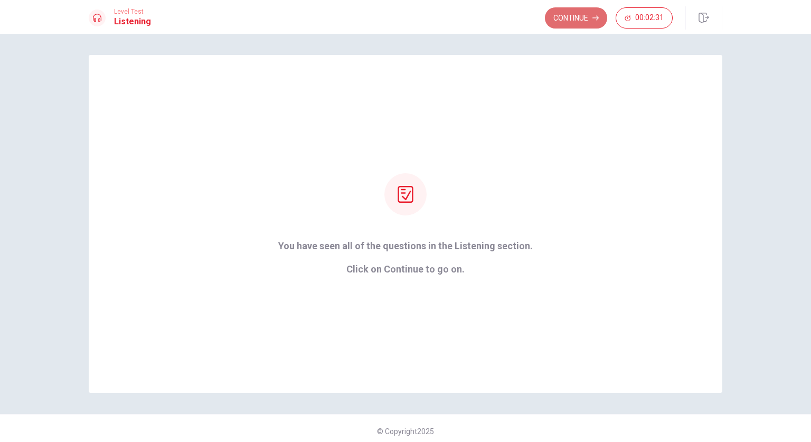
click at [562, 19] on button "Continue" at bounding box center [576, 17] width 62 height 21
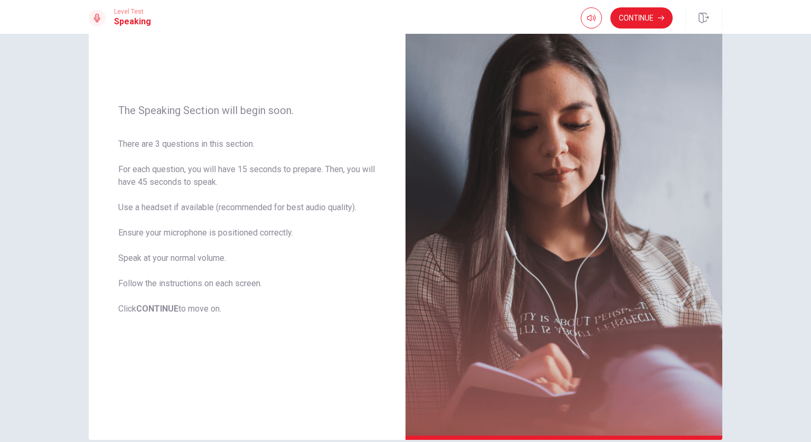
scroll to position [128, 0]
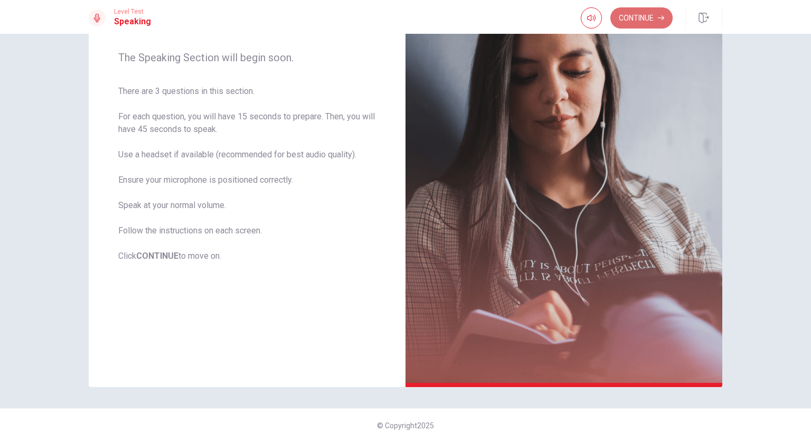
click at [640, 24] on button "Continue" at bounding box center [642, 17] width 62 height 21
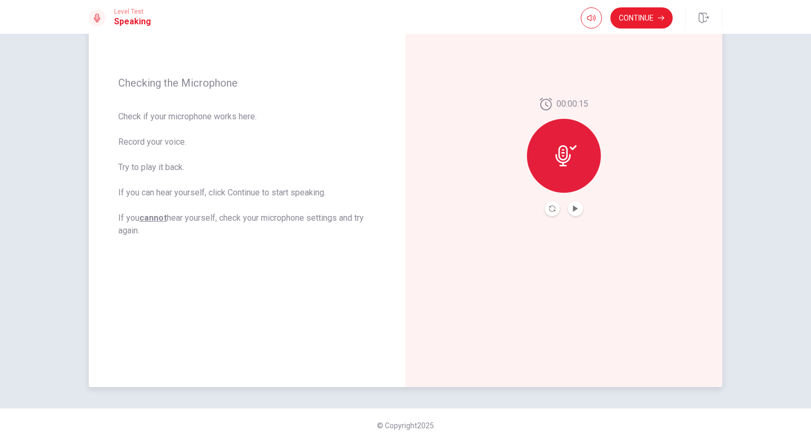
click at [568, 171] on div at bounding box center [564, 156] width 74 height 74
click at [546, 205] on button "Record Again" at bounding box center [552, 208] width 15 height 15
click at [575, 202] on button "Play Audio" at bounding box center [575, 208] width 15 height 15
click at [573, 211] on icon "Pause Audio" at bounding box center [575, 208] width 5 height 6
click at [637, 20] on button "Continue" at bounding box center [642, 17] width 62 height 21
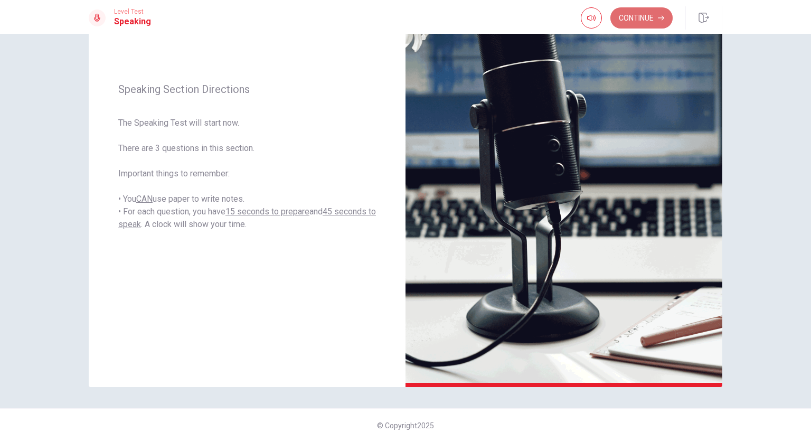
click at [632, 22] on button "Continue" at bounding box center [642, 17] width 62 height 21
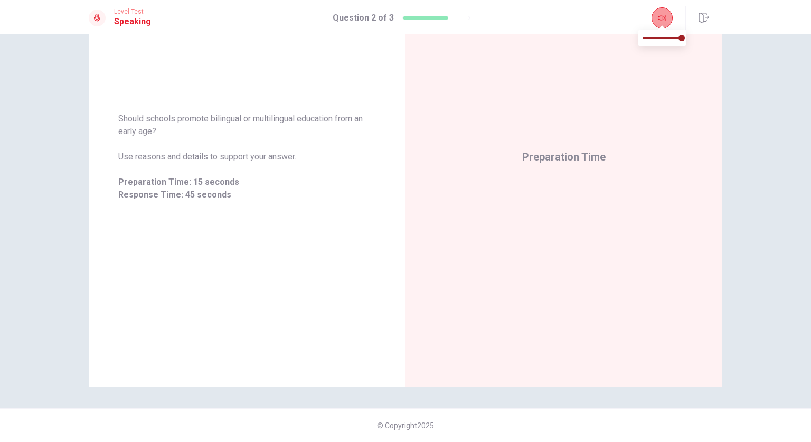
click at [670, 20] on button "button" at bounding box center [662, 17] width 21 height 21
click at [706, 19] on icon "button" at bounding box center [704, 18] width 11 height 11
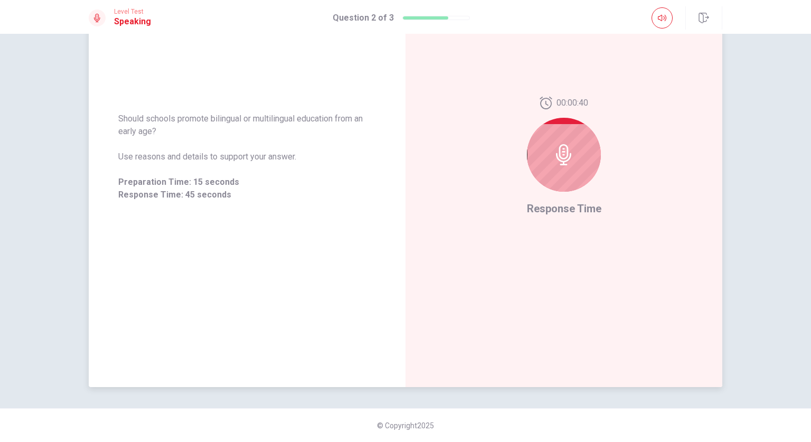
click at [549, 147] on div at bounding box center [564, 155] width 74 height 74
click at [710, 14] on button "button" at bounding box center [704, 17] width 37 height 23
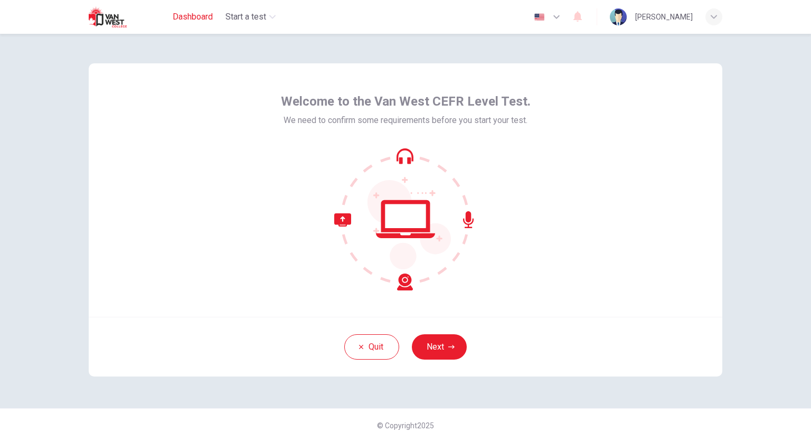
click at [208, 15] on span "Dashboard" at bounding box center [193, 17] width 40 height 13
click at [426, 340] on button "Next" at bounding box center [439, 346] width 55 height 25
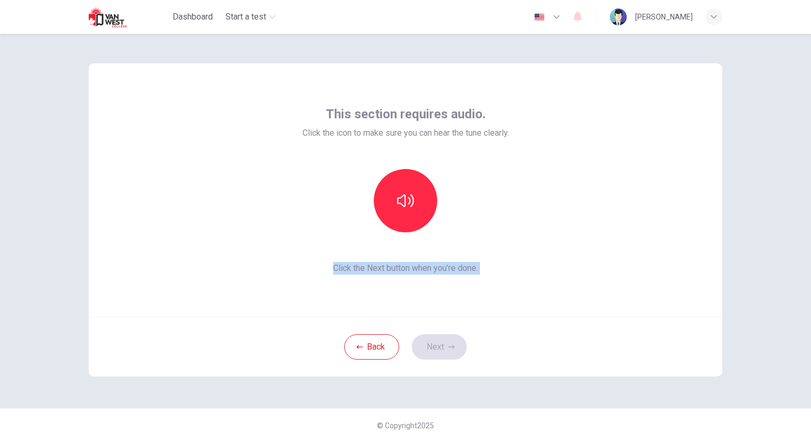
drag, startPoint x: 426, startPoint y: 340, endPoint x: 453, endPoint y: 233, distance: 110.2
click at [453, 233] on div "This section requires audio. Click the icon to make sure you can hear the tune …" at bounding box center [406, 219] width 634 height 313
click at [424, 206] on button "button" at bounding box center [405, 200] width 63 height 63
click at [452, 350] on button "Next" at bounding box center [439, 346] width 55 height 25
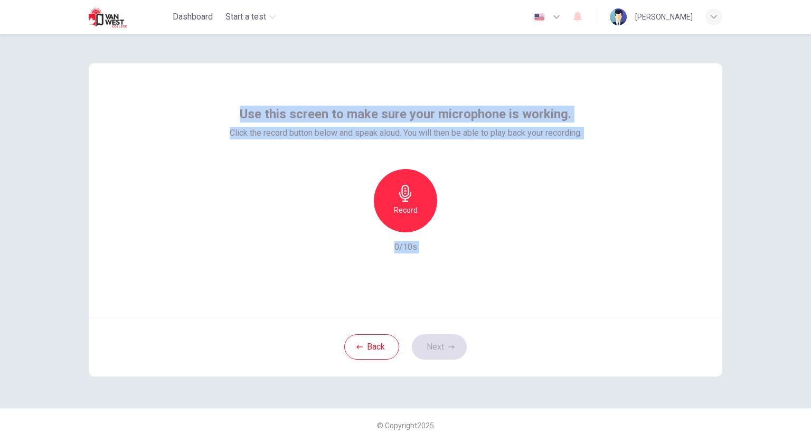
click at [517, 271] on div "Use this screen to make sure your microphone is working. Click the record butto…" at bounding box center [406, 190] width 634 height 254
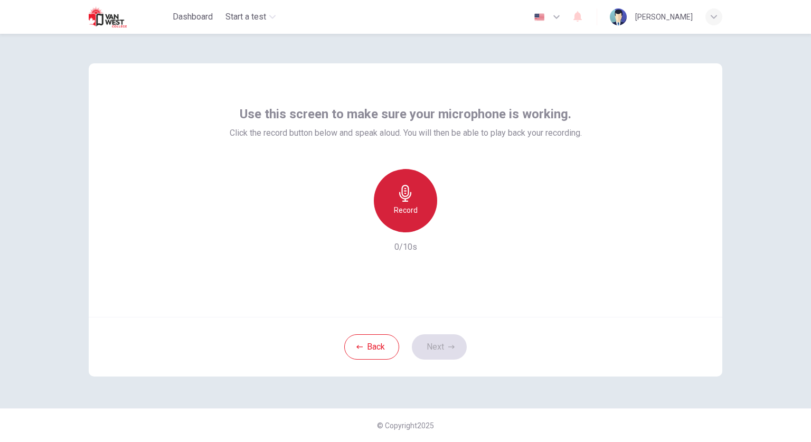
click at [421, 219] on div "Record" at bounding box center [405, 200] width 63 height 63
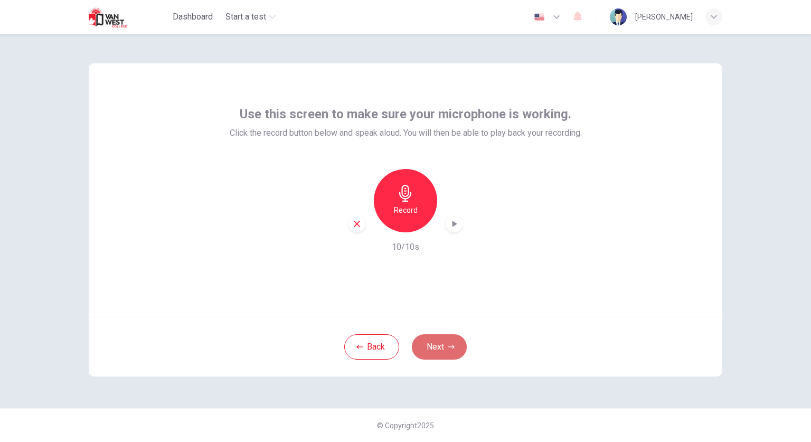
click at [421, 352] on button "Next" at bounding box center [439, 346] width 55 height 25
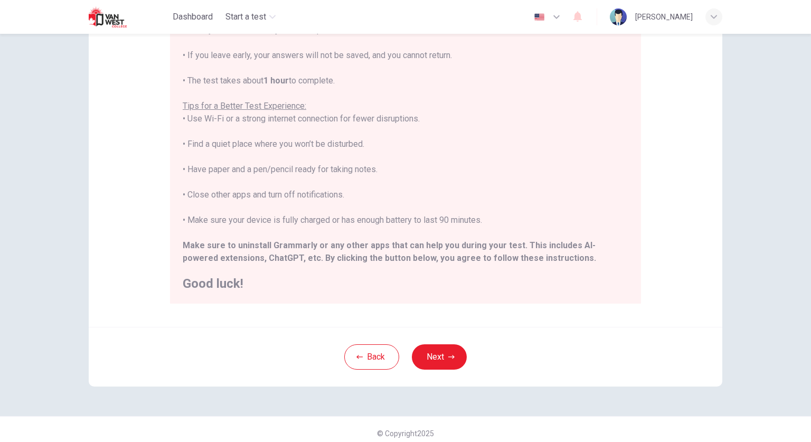
scroll to position [145, 0]
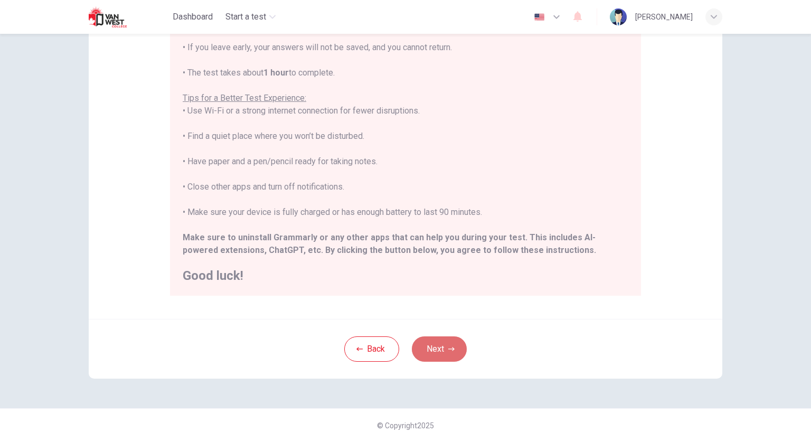
click at [438, 349] on button "Next" at bounding box center [439, 348] width 55 height 25
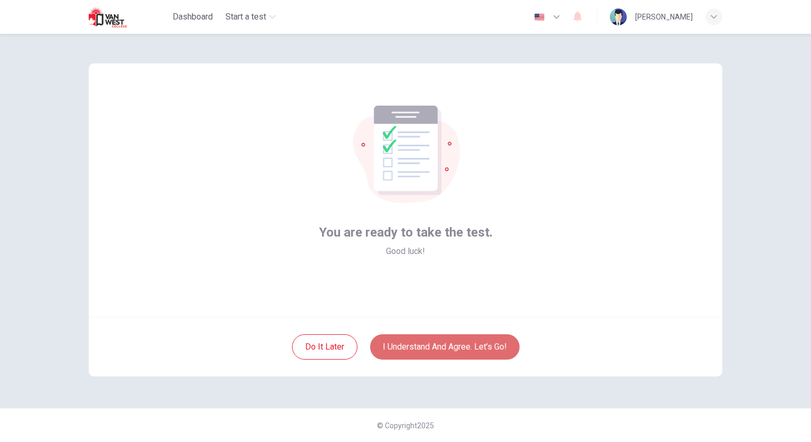
click at [397, 346] on button "I understand and agree. Let’s go!" at bounding box center [444, 346] width 149 height 25
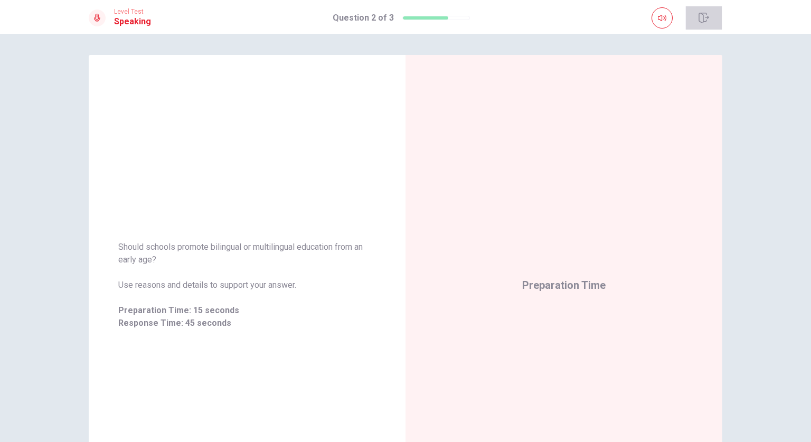
click at [705, 24] on button "button" at bounding box center [704, 17] width 37 height 23
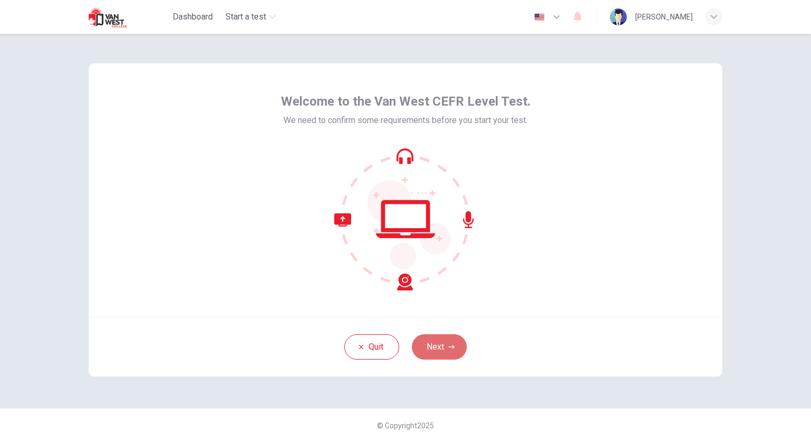
click at [449, 344] on icon "button" at bounding box center [451, 347] width 6 height 6
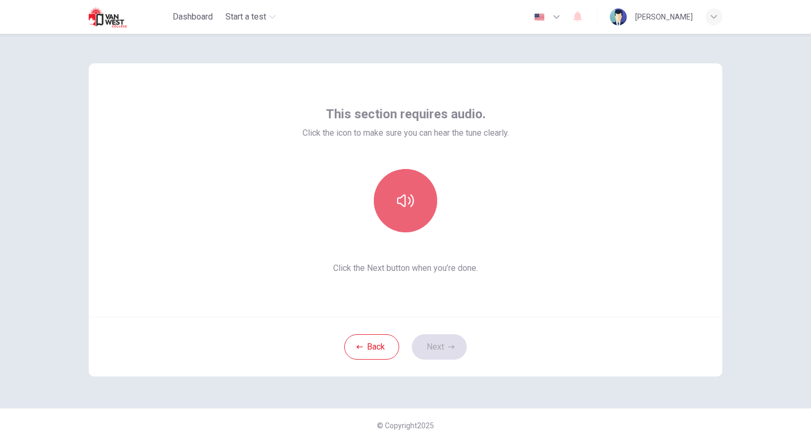
click at [412, 223] on button "button" at bounding box center [405, 200] width 63 height 63
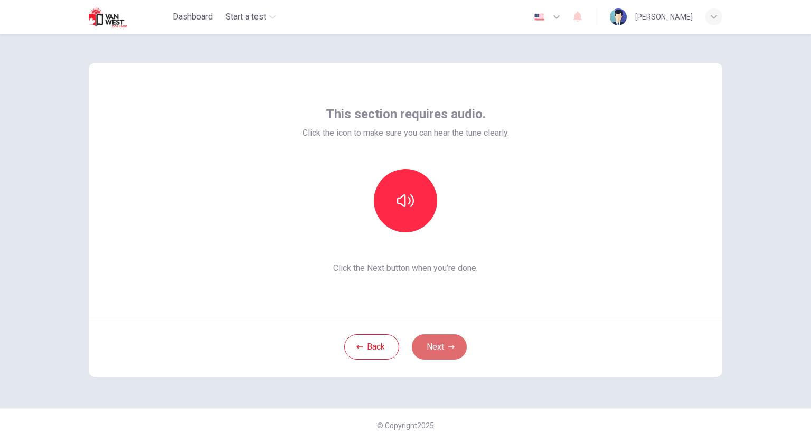
click at [441, 342] on button "Next" at bounding box center [439, 346] width 55 height 25
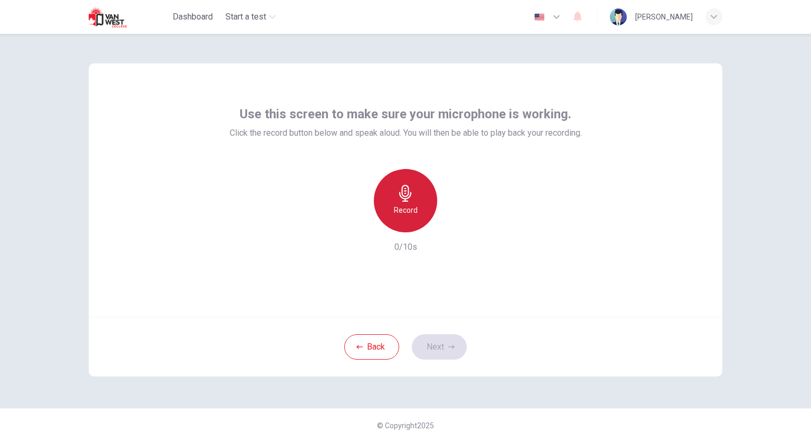
click at [418, 204] on div "Record" at bounding box center [405, 200] width 63 height 63
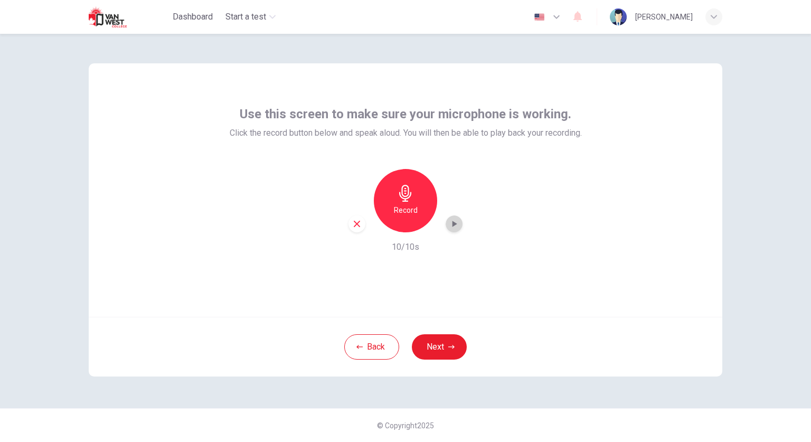
click at [452, 220] on icon "button" at bounding box center [454, 224] width 11 height 11
click at [434, 336] on button "Next" at bounding box center [439, 346] width 55 height 25
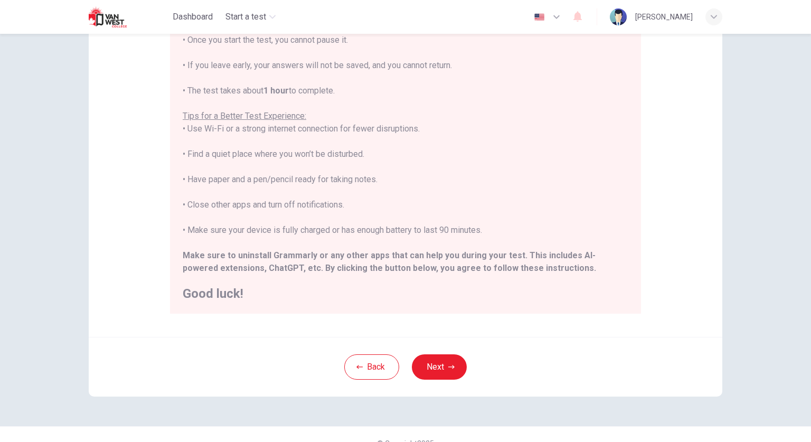
scroll to position [128, 0]
click at [434, 370] on button "Next" at bounding box center [439, 365] width 55 height 25
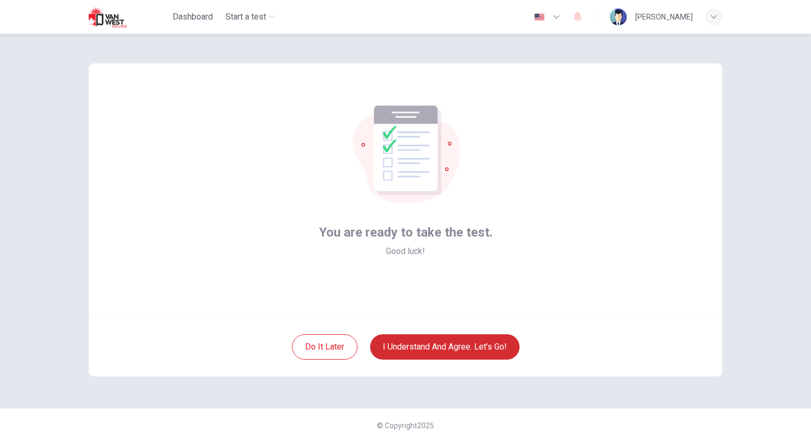
scroll to position [0, 0]
click at [443, 345] on button "I understand and agree. Let’s go!" at bounding box center [444, 346] width 149 height 25
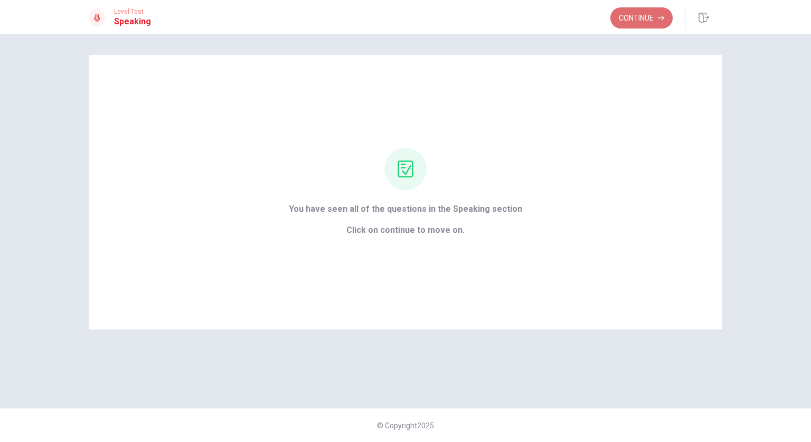
click at [642, 23] on button "Continue" at bounding box center [642, 17] width 62 height 21
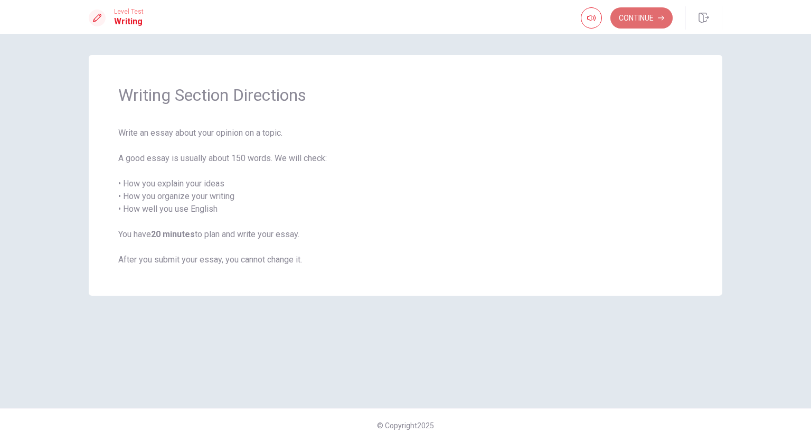
click at [633, 17] on button "Continue" at bounding box center [642, 17] width 62 height 21
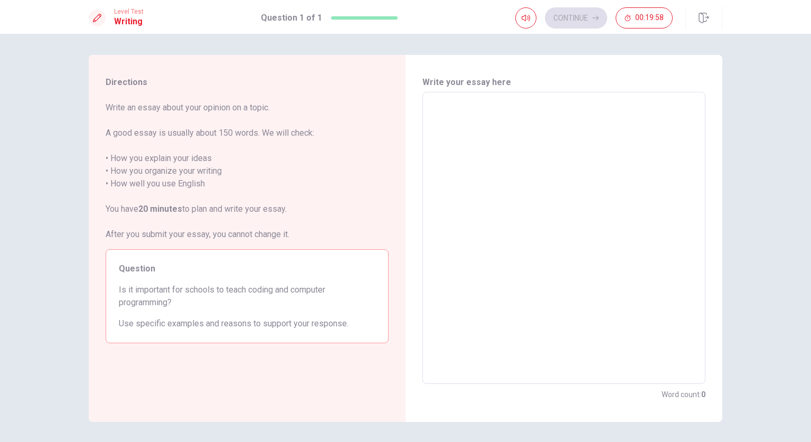
click at [509, 147] on textarea at bounding box center [564, 238] width 268 height 275
type textarea "I"
type textarea "x"
type textarea "I"
type textarea "x"
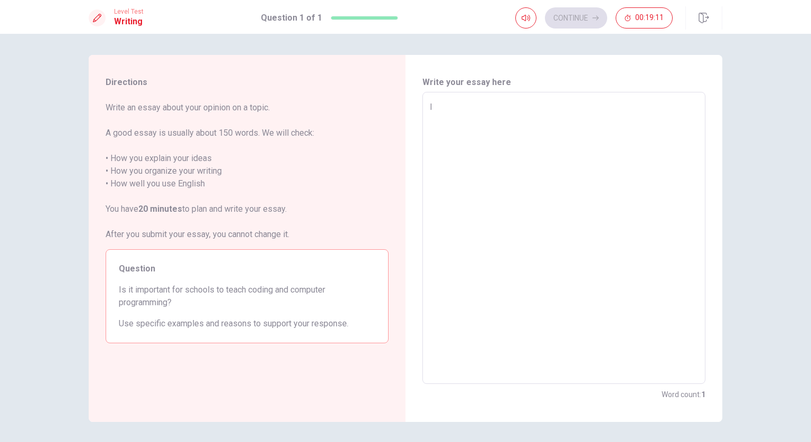
type textarea "I t"
type textarea "x"
type textarea "I th"
type textarea "x"
type textarea "I thi"
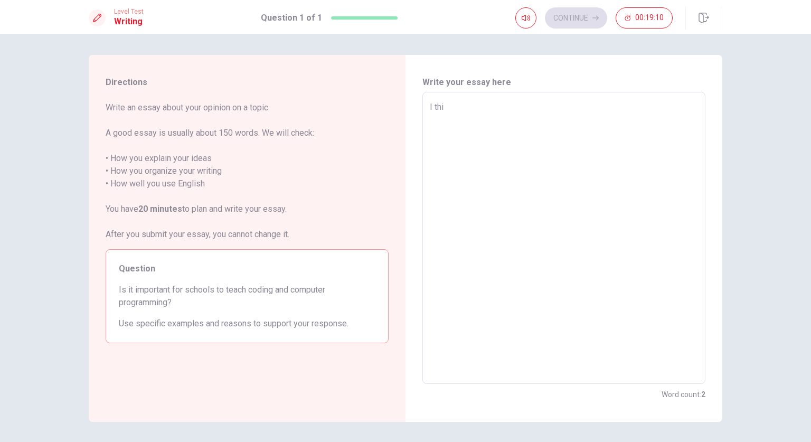
type textarea "x"
type textarea "I thin"
type textarea "x"
type textarea "I think"
type textarea "x"
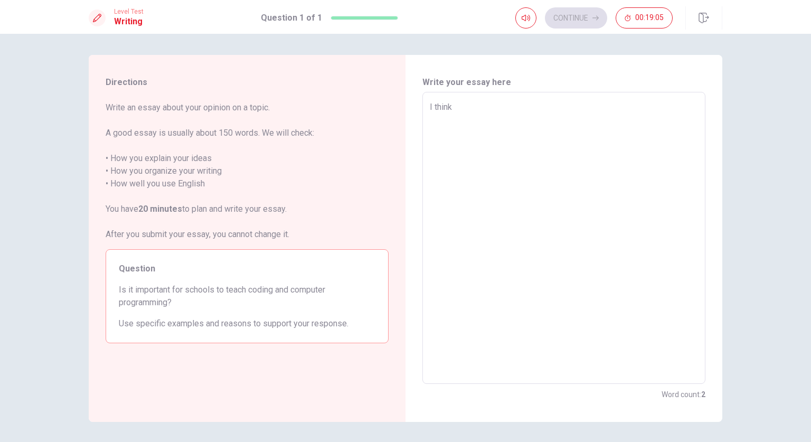
type textarea "I think"
type textarea "x"
type textarea "I think i"
type textarea "x"
type textarea "I think it"
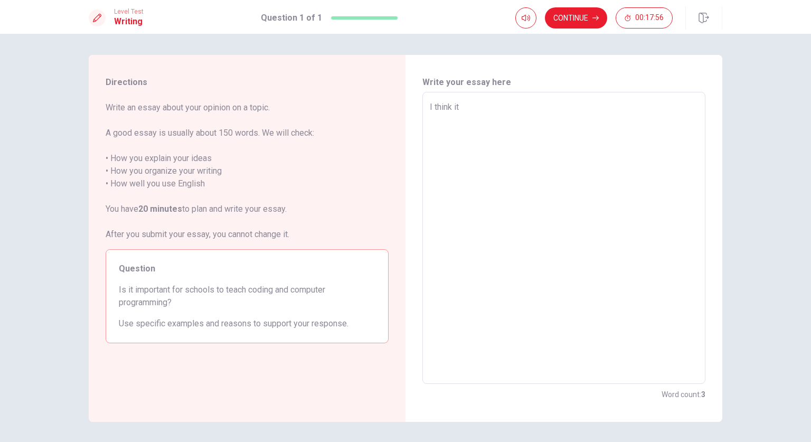
type textarea "x"
type textarea "I think it@"
type textarea "x"
type textarea "I think it"
type textarea "x"
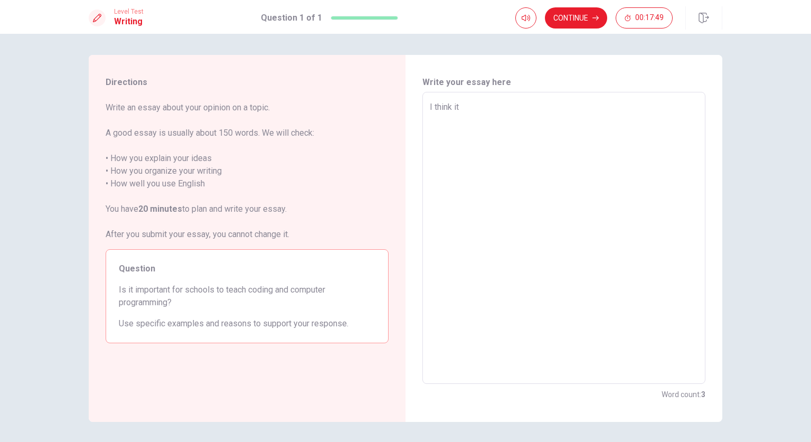
type textarea "I think it,"
type textarea "x"
type textarea "I think it"
type textarea "x"
type textarea "I think it"
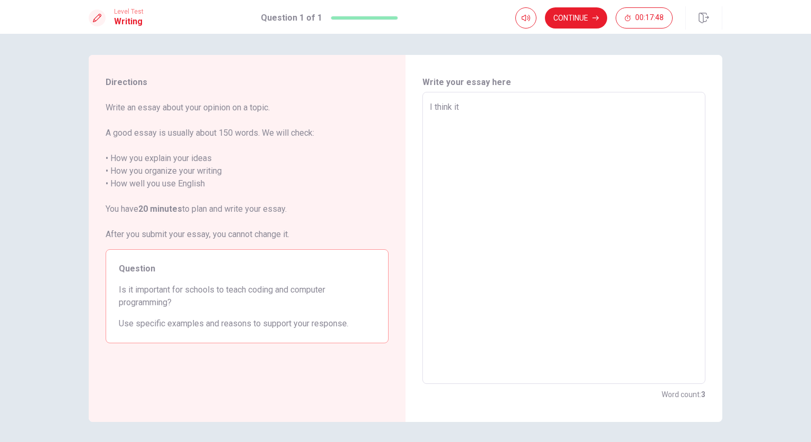
type textarea "x"
type textarea "I think it i"
type textarea "x"
type textarea "I think it is"
type textarea "x"
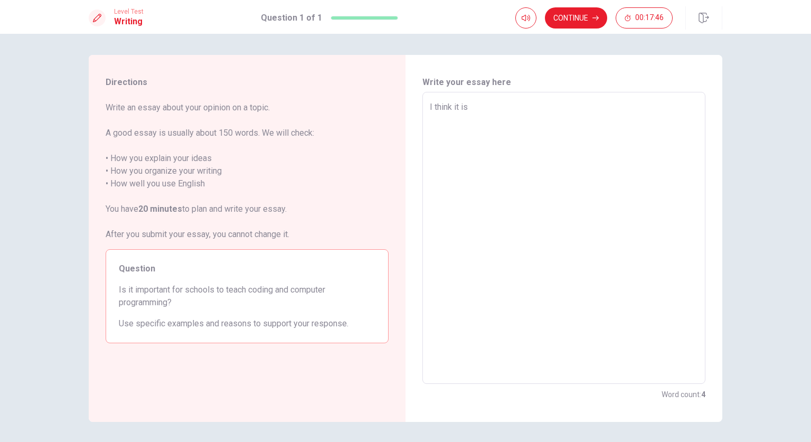
type textarea "I think it is"
type textarea "x"
type textarea "I think it is"
type textarea "x"
type textarea "I think it i"
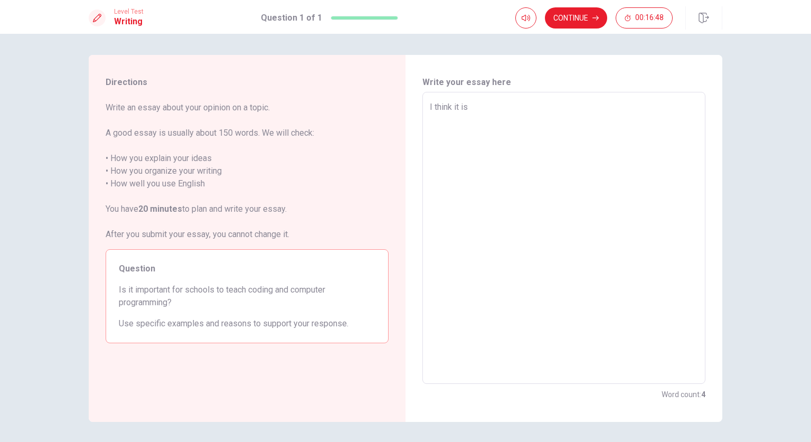
type textarea "x"
type textarea "I think it"
type textarea "x"
type textarea "I think it"
type textarea "x"
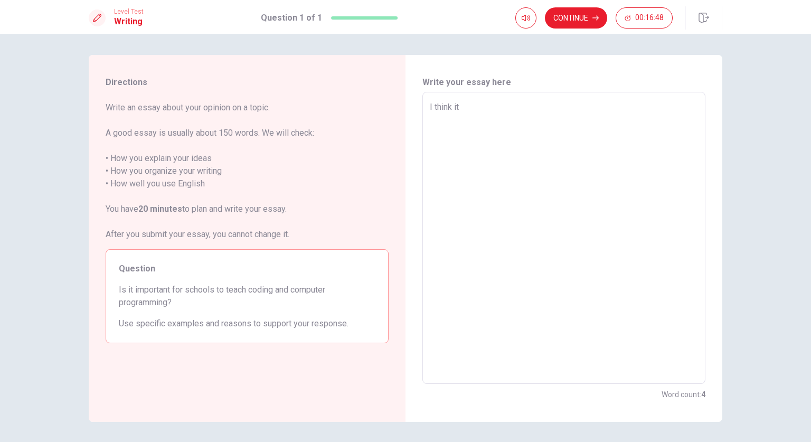
type textarea "I think i"
type textarea "x"
type textarea "I think"
type textarea "x"
type textarea "I think"
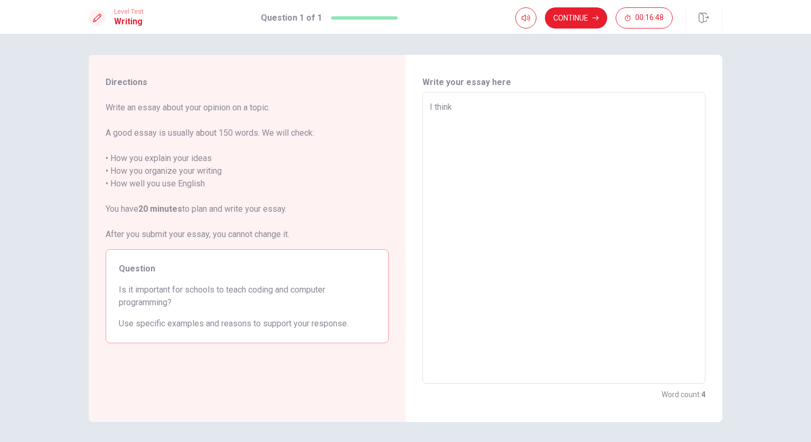
type textarea "x"
type textarea "I thin"
type textarea "x"
type textarea "I thi"
type textarea "x"
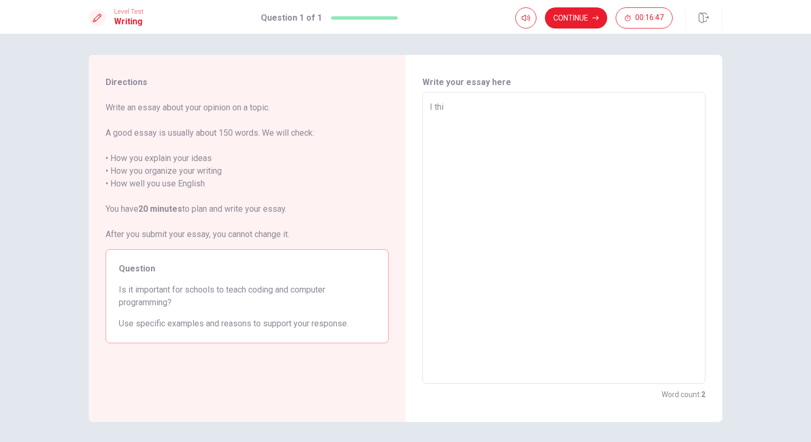
type textarea "I th"
type textarea "x"
type textarea "I t"
type textarea "x"
type textarea "I"
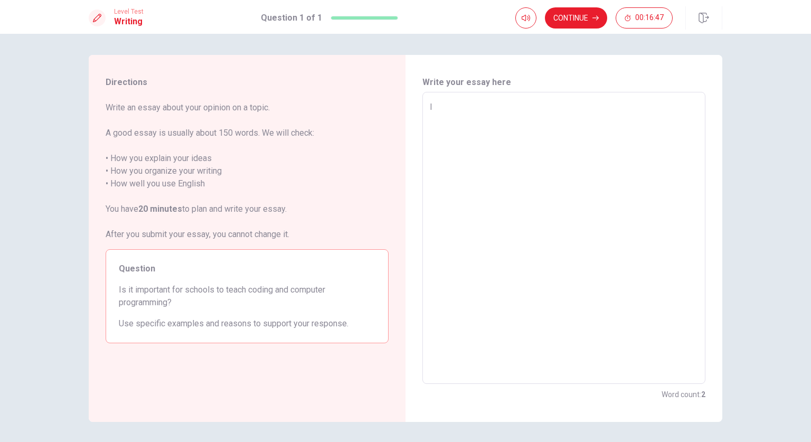
type textarea "x"
type textarea "I d"
type textarea "x"
type textarea "I do"
type textarea "x"
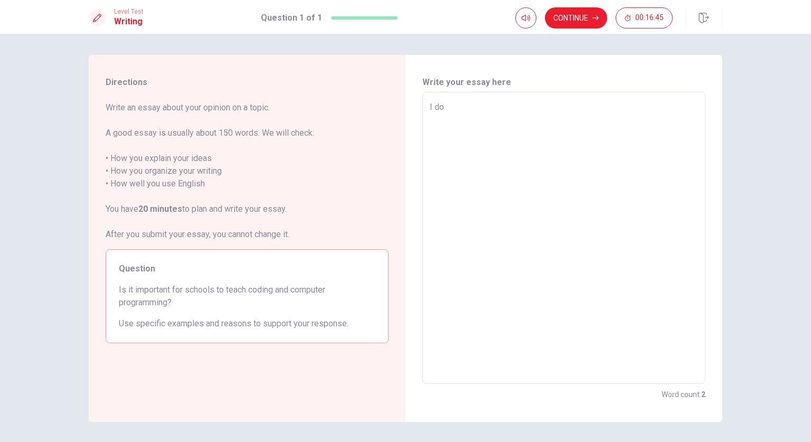
type textarea "I do"
type textarea "x"
type textarea "I do n"
type textarea "x"
type textarea "I do no"
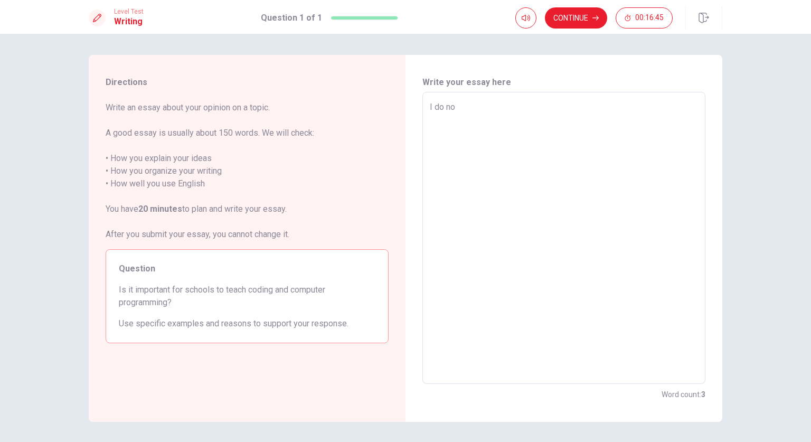
type textarea "x"
type textarea "I do not"
type textarea "x"
type textarea "I do not"
type textarea "x"
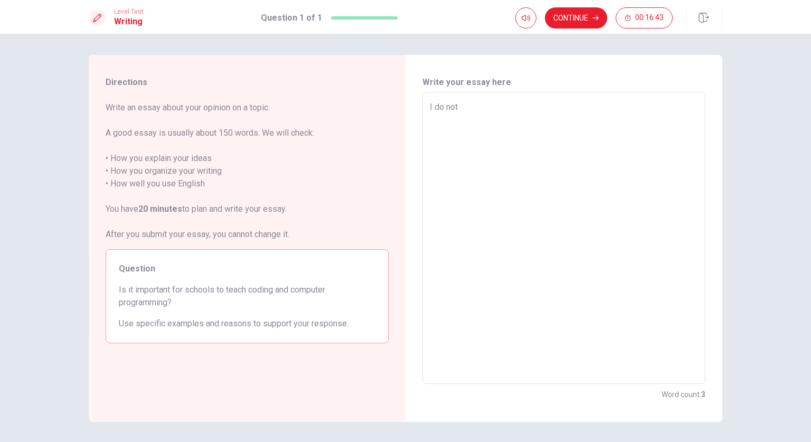
type textarea "I do not t"
type textarea "x"
type textarea "I do not th"
type textarea "x"
type textarea "I do not thi"
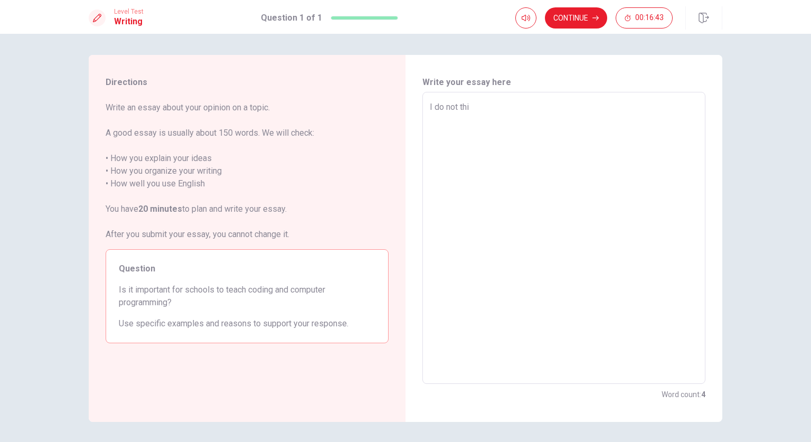
type textarea "x"
type textarea "I do not thin"
type textarea "x"
type textarea "I do not think"
type textarea "x"
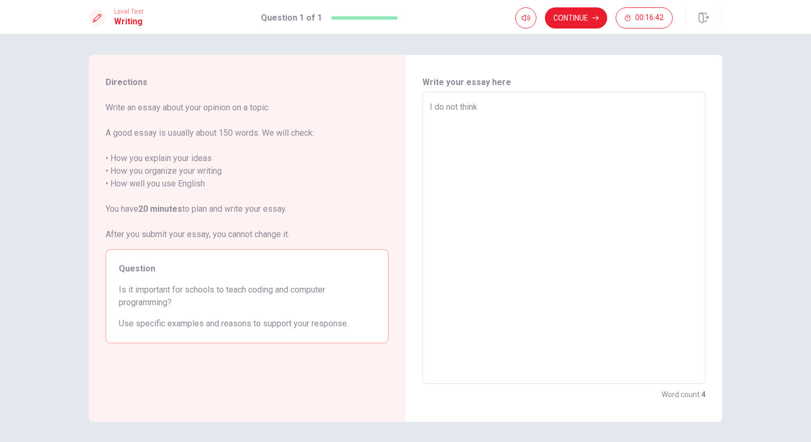
type textarea "I do not think"
type textarea "x"
type textarea "I do not think i"
type textarea "x"
type textarea "I do not think it"
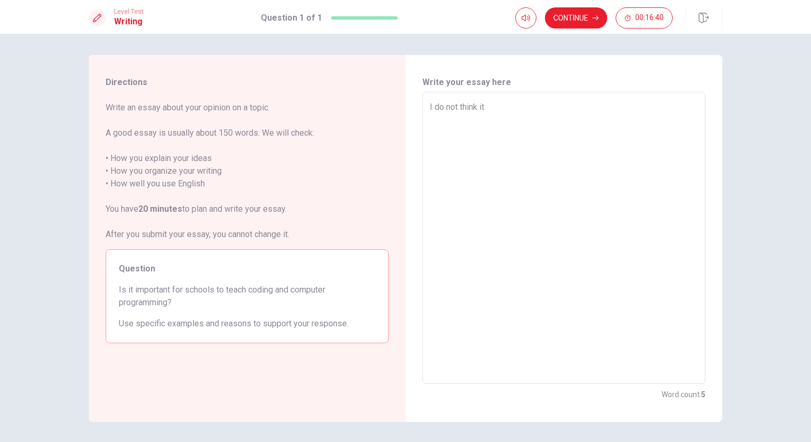
type textarea "x"
type textarea "I do not think it"
type textarea "x"
type textarea "I do not think it i"
type textarea "x"
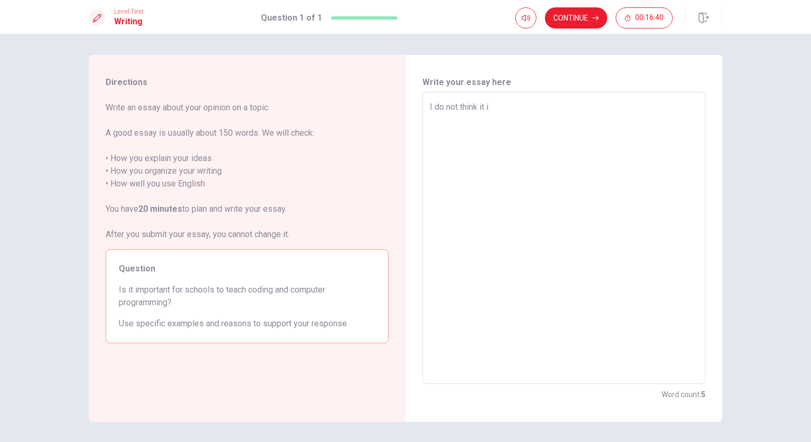
type textarea "I do not think it is"
type textarea "x"
type textarea "I do not think it is"
type textarea "x"
type textarea "I do not think it is i"
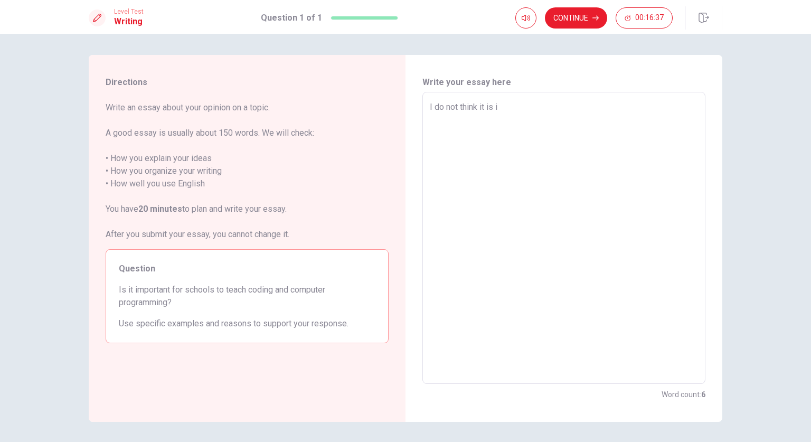
type textarea "x"
type textarea "I do not think it is im"
type textarea "x"
type textarea "I do not think it is imp"
type textarea "x"
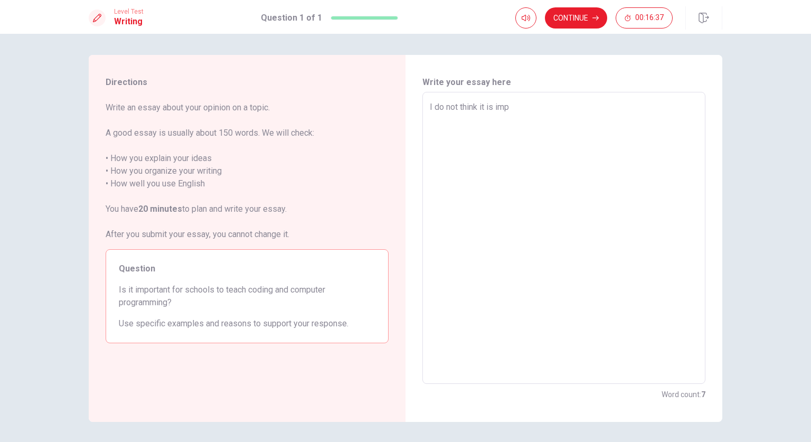
type textarea "I do not think it is impo"
type textarea "x"
type textarea "I do not think it is impor"
type textarea "x"
type textarea "I do not think it is import"
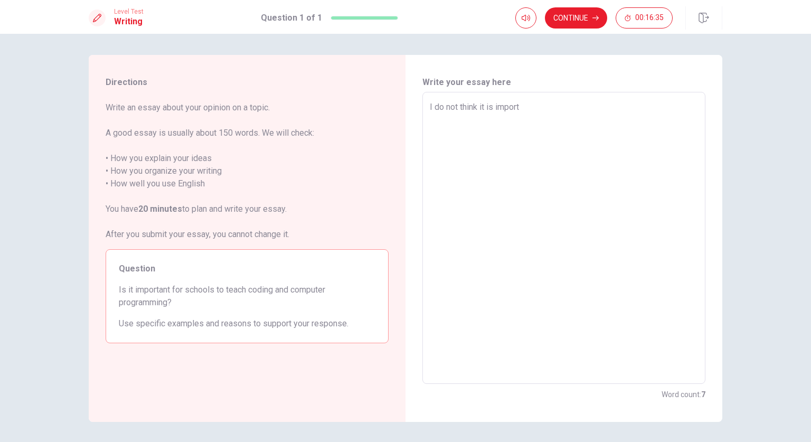
type textarea "x"
type textarea "I do not think it is importa"
type textarea "x"
type textarea "I do not think it is importan"
type textarea "x"
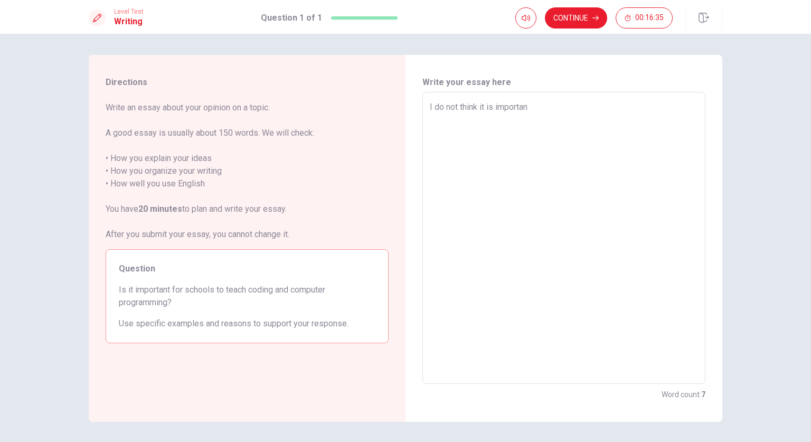
type textarea "I do not think it is important"
type textarea "x"
type textarea "I do not think it is important"
type textarea "x"
type textarea "I do not think it is important t"
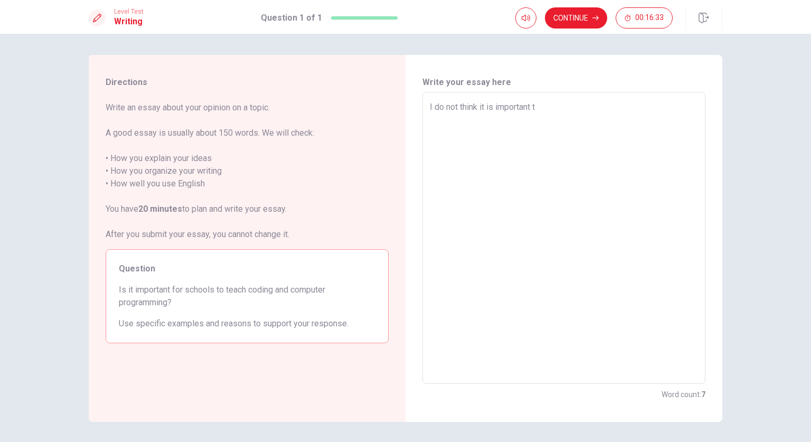
type textarea "x"
type textarea "I do not think it is important to"
type textarea "x"
type textarea "I do not think it is important to"
type textarea "x"
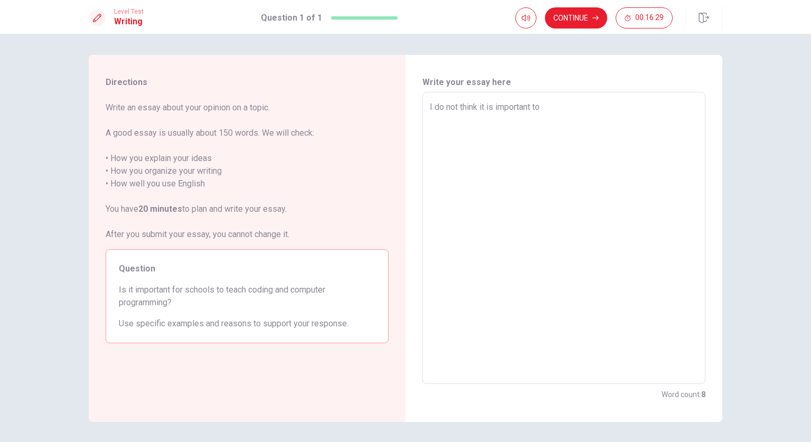
type textarea "I do not think it is important to"
type textarea "x"
type textarea "I do not think it is important t"
type textarea "x"
type textarea "I do not think it is important"
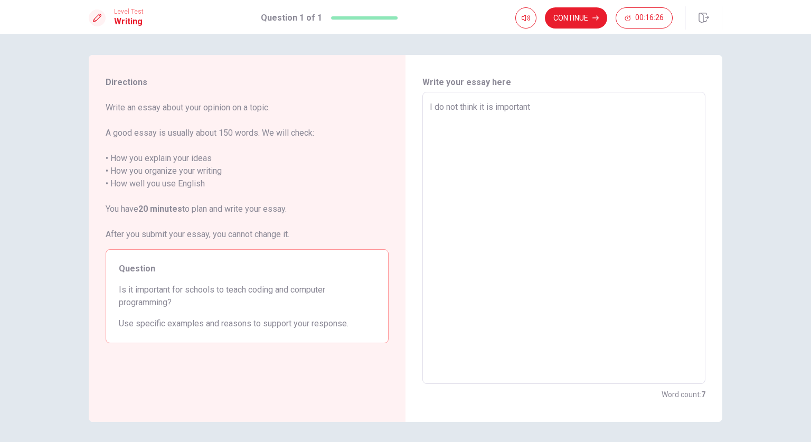
type textarea "x"
type textarea "I do not think it is important f"
type textarea "x"
type textarea "I do not think it is important fo"
type textarea "x"
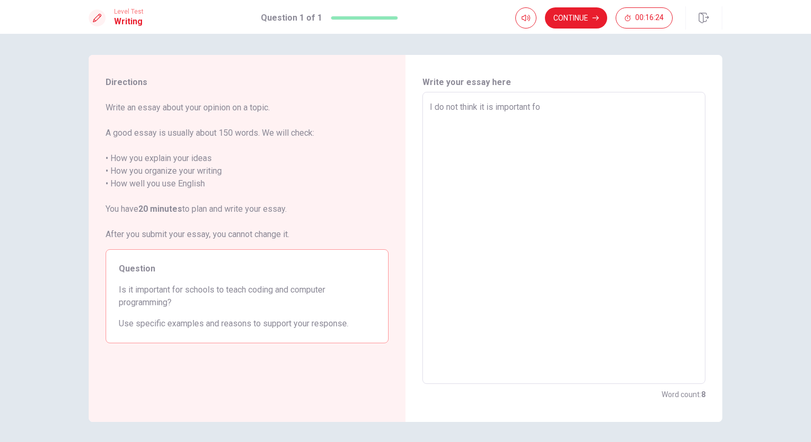
type textarea "I do not think it is important for"
type textarea "x"
type textarea "I do not think it is important for"
type textarea "x"
type textarea "I do not think it is important for s"
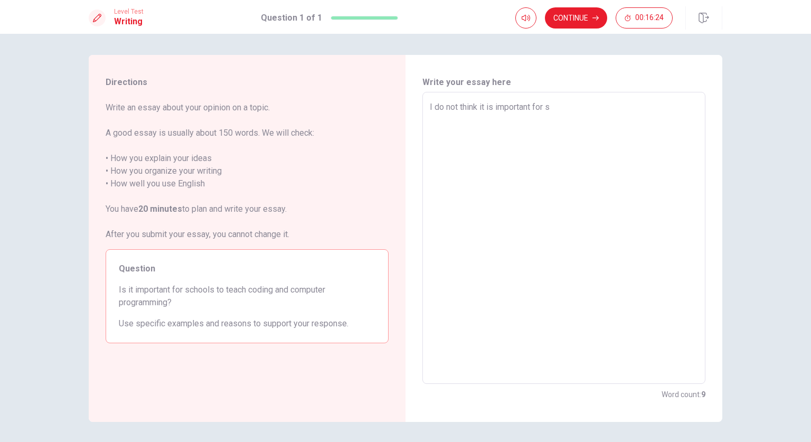
type textarea "x"
type textarea "I do not think it is important for sc"
type textarea "x"
type textarea "I do not think it is important for sch"
type textarea "x"
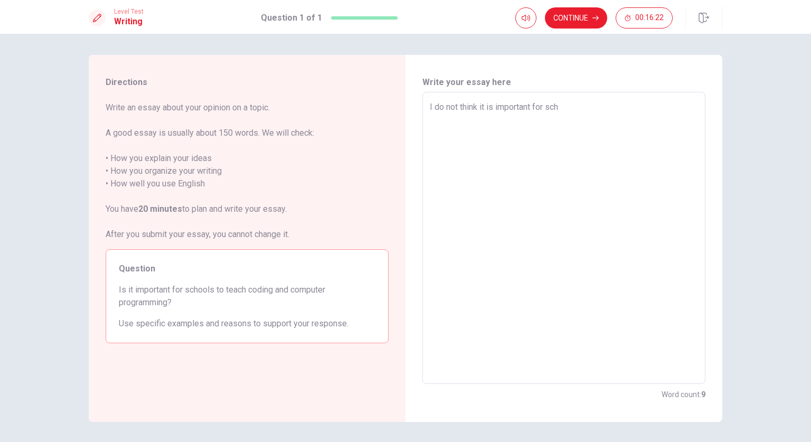
type textarea "I do not think it is important for scho"
type textarea "x"
type textarea "I do not think it is important for schoo"
type textarea "x"
type textarea "I do not think it is important for school"
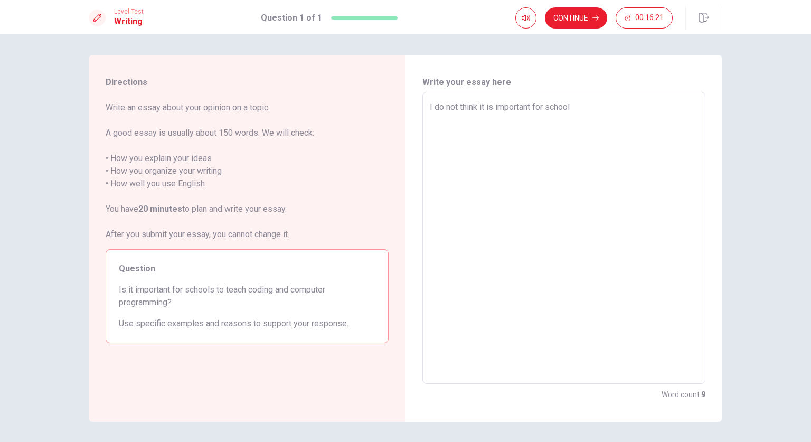
type textarea "x"
type textarea "I do not think it is important for school"
type textarea "x"
type textarea "I do not think it is important for school"
type textarea "x"
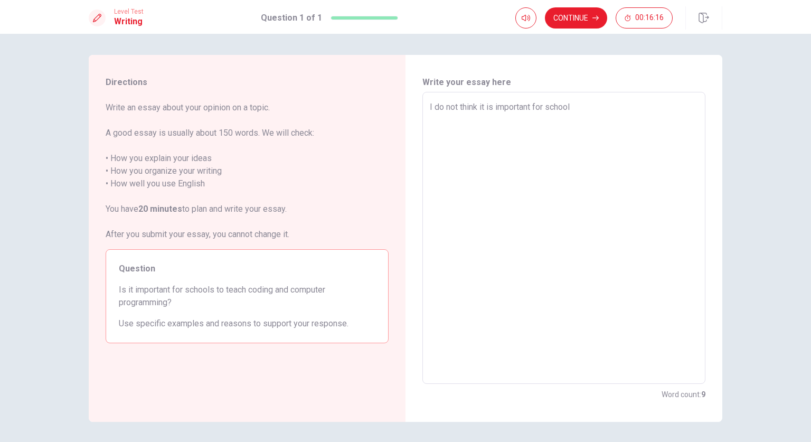
type textarea "I do not think it is important for schools"
type textarea "x"
type textarea "I do not think it is important for schools"
type textarea "x"
click at [509, 147] on textarea "I do not think it is important for schools" at bounding box center [564, 238] width 268 height 275
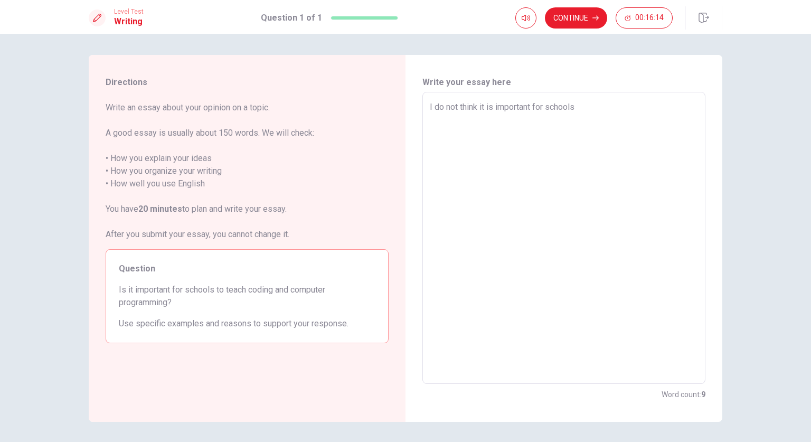
type textarea "I do not think it is imptortant for schools"
type textarea "x"
type textarea "I do not think it is imptoortant for schools"
type textarea "x"
type textarea "I do not think it is impto ortant for schools"
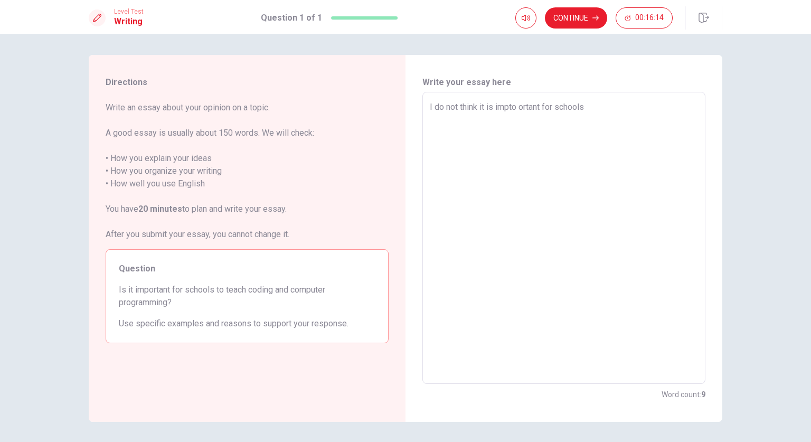
type textarea "x"
type textarea "I do not think it is impto tortant for schools"
type textarea "x"
type textarea "I do not think it is impto teortant for schools"
type textarea "x"
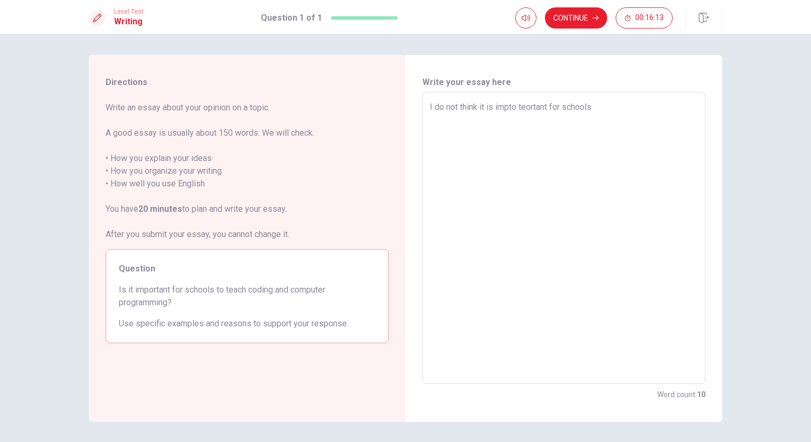
type textarea "I do not think it is impto teaortant for schools"
type textarea "x"
type textarea "I do not think it is impto teacortant for schools"
type textarea "x"
type textarea "I do not think it is impto teachortant for schools"
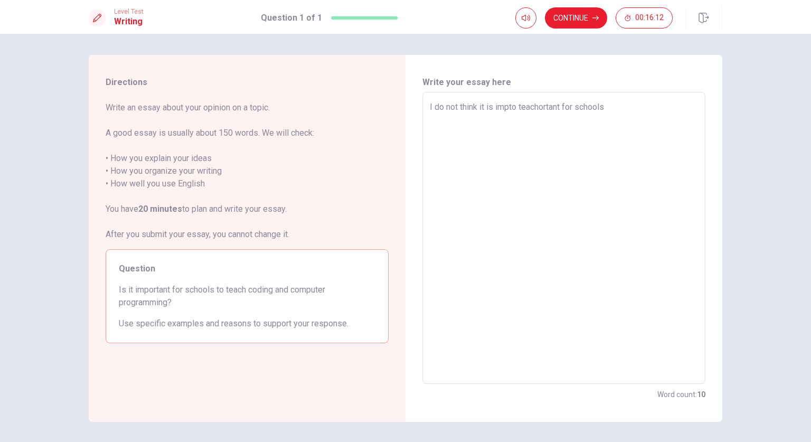
type textarea "x"
type textarea "I do not think it is impto teach ortant for schools"
type textarea "x"
type textarea "I do not think it is impto teachortant for schools"
type textarea "x"
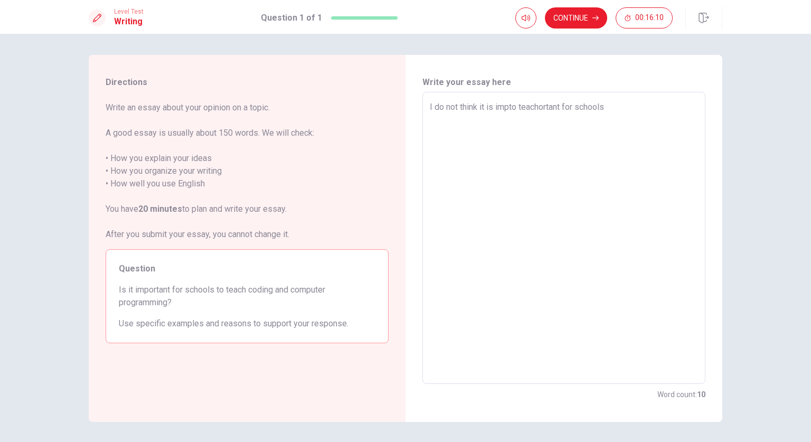
type textarea "I do not think it is impto teacortant for schools"
type textarea "x"
type textarea "I do not think it is impto teaortant for schools"
type textarea "x"
type textarea "I do not think it is impto teortant for schools"
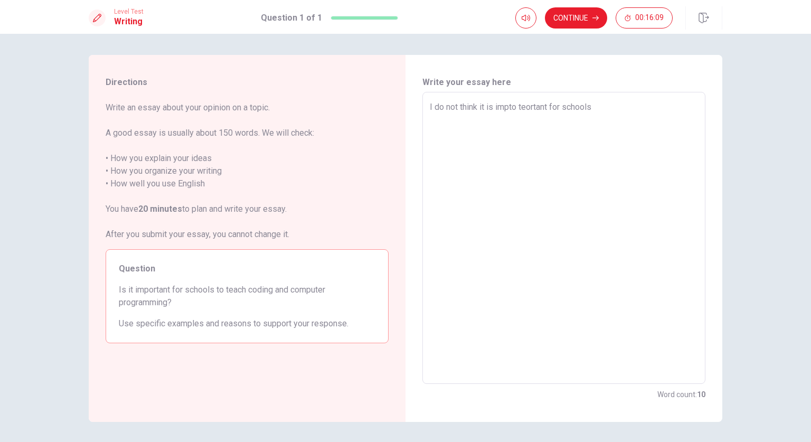
type textarea "x"
type textarea "I do not think it is impto tortant for schools"
type textarea "x"
type textarea "I do not think it is impto ortant for schools"
type textarea "x"
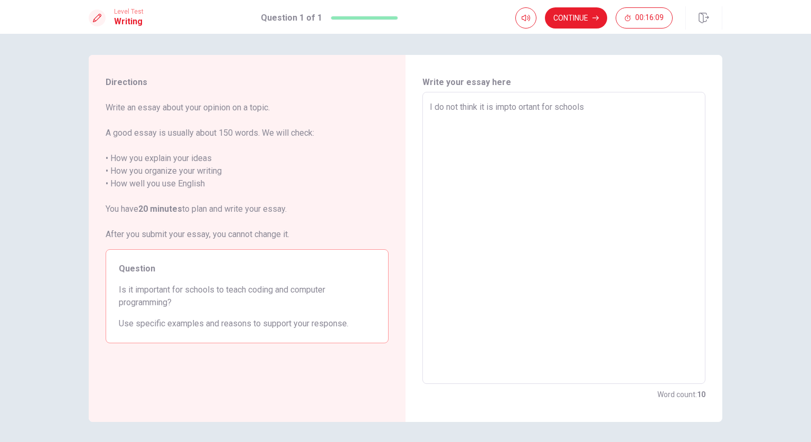
type textarea "I do not think it is imptoortant for schools"
type textarea "x"
type textarea "I do not think it is imptortant for schools"
type textarea "x"
type textarea "I do not think it is important for schools"
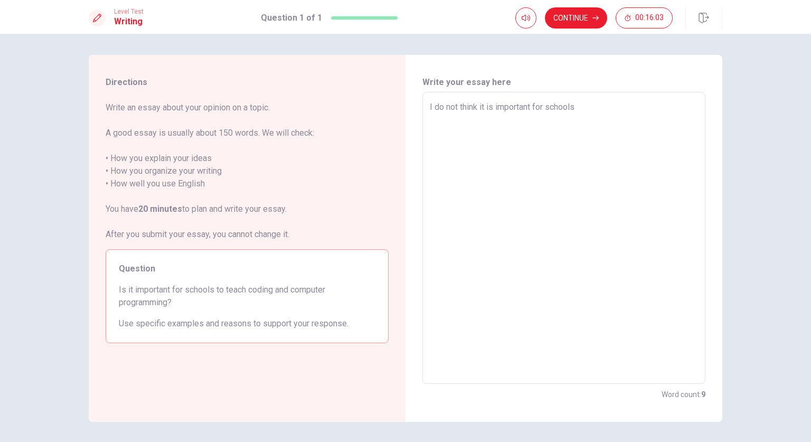
click at [585, 110] on textarea "I do not think it is important for schools" at bounding box center [564, 238] width 268 height 275
type textarea "x"
type textarea "I do not think it is important for schools t"
type textarea "x"
type textarea "I do not think it is important for schools to"
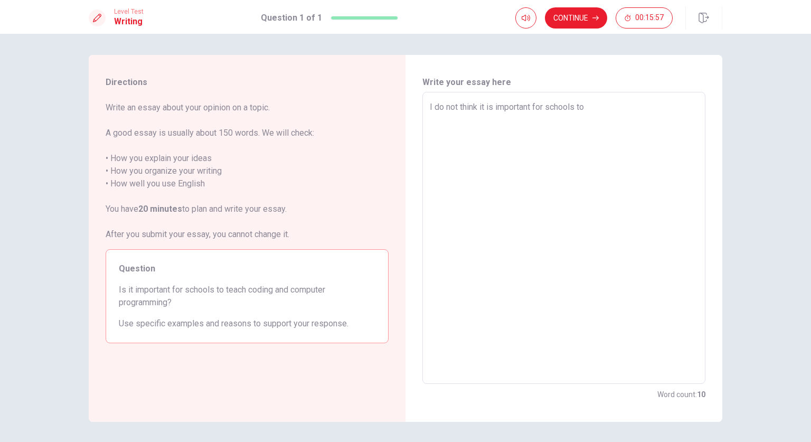
type textarea "x"
type textarea "I do not think it is important for schools to"
type textarea "x"
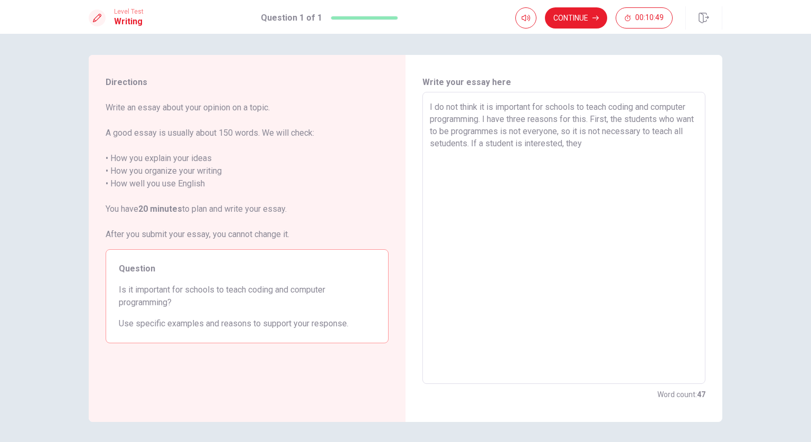
click at [495, 146] on textarea "I do not think it is important for schools to teach coding and computer program…" at bounding box center [564, 238] width 268 height 275
click at [514, 141] on textarea "I do not think it is important for schools to teach coding and computer program…" at bounding box center [564, 238] width 268 height 275
click at [486, 145] on textarea "I do not think it is important for schools to teach coding and computer program…" at bounding box center [564, 238] width 268 height 275
click at [591, 148] on textarea "I do not think it is important for schools to teach coding and computer program…" at bounding box center [564, 238] width 268 height 275
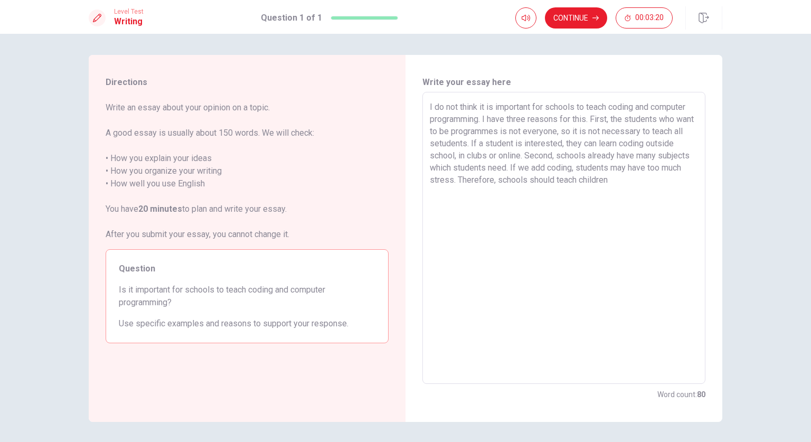
click at [592, 181] on textarea "I do not think it is important for schools to teach coding and computer program…" at bounding box center [564, 238] width 268 height 275
click at [666, 179] on textarea "I do not think it is important for schools to teach coding and computer program…" at bounding box center [564, 238] width 268 height 275
click at [608, 179] on textarea "I do not think it is important for schools to teach coding and computer program…" at bounding box center [564, 238] width 268 height 275
click at [649, 184] on textarea "I do not think it is important for schools to teach coding and computer program…" at bounding box center [564, 238] width 268 height 275
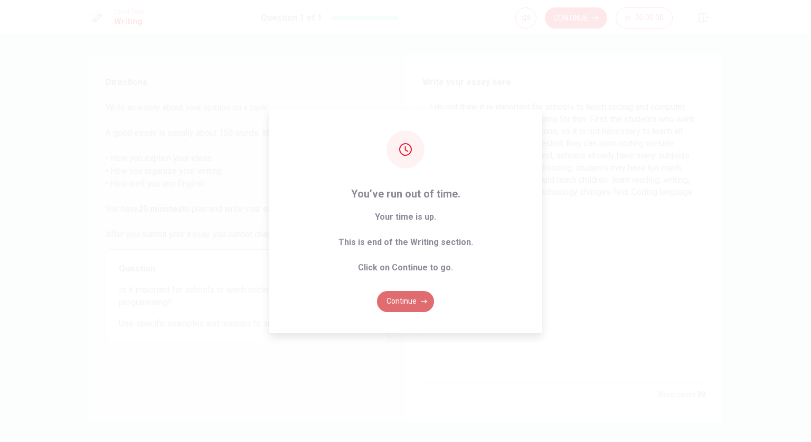
click at [408, 294] on button "Continue" at bounding box center [405, 301] width 57 height 21
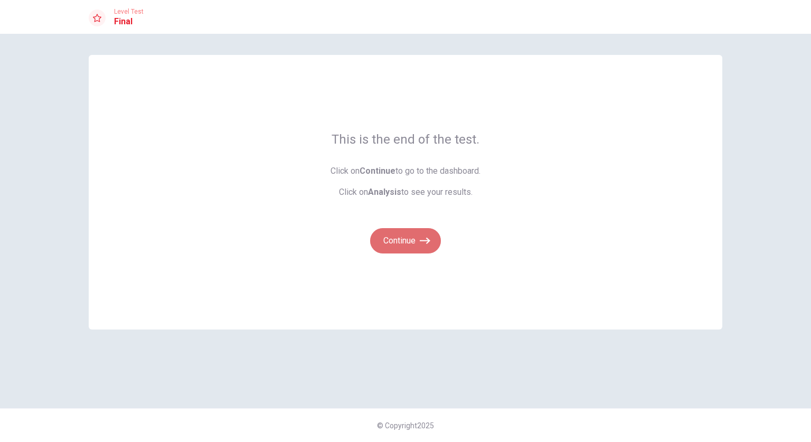
click at [424, 243] on icon "button" at bounding box center [425, 241] width 11 height 11
